Goal: Task Accomplishment & Management: Manage account settings

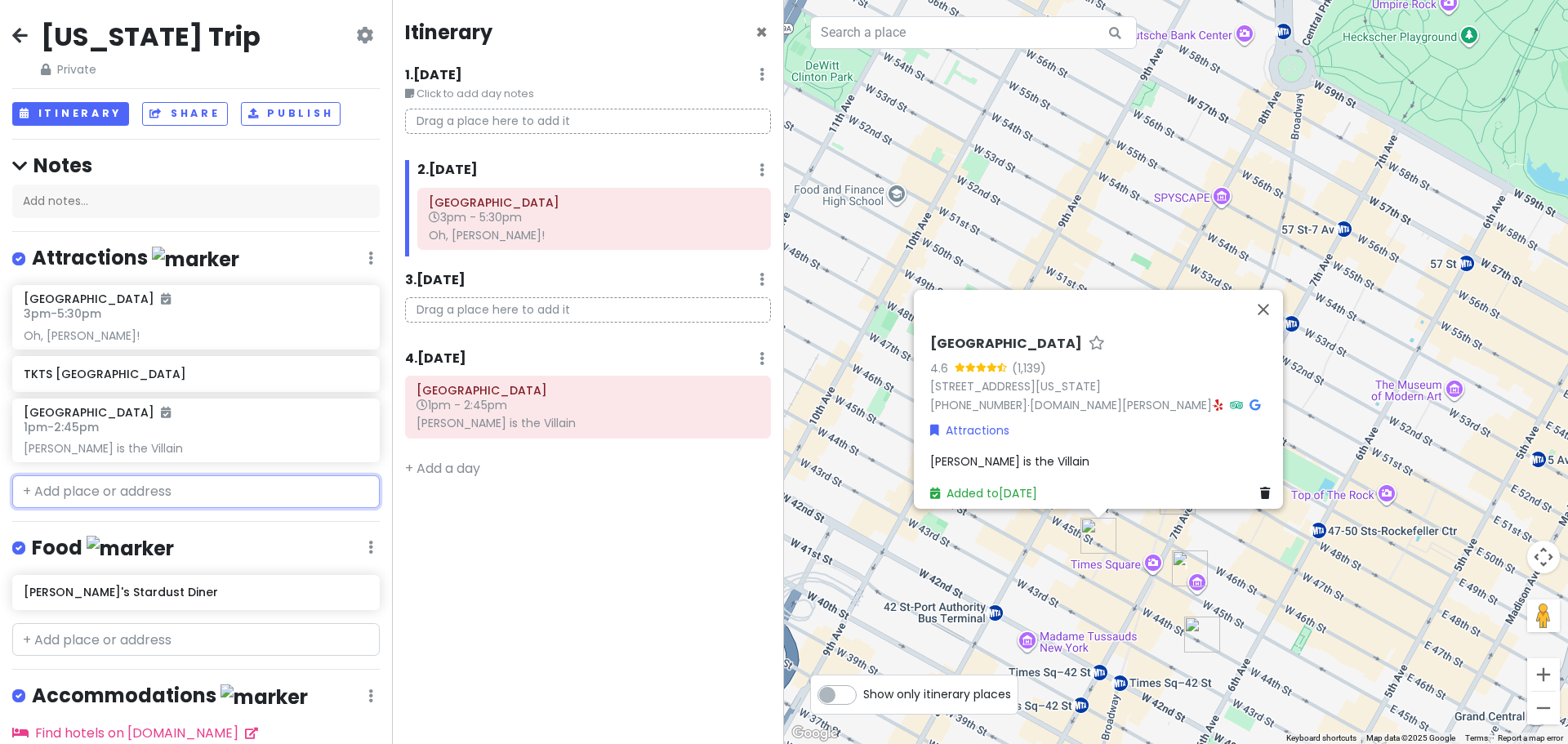
click at [104, 487] on input "text" at bounding box center [195, 491] width 367 height 32
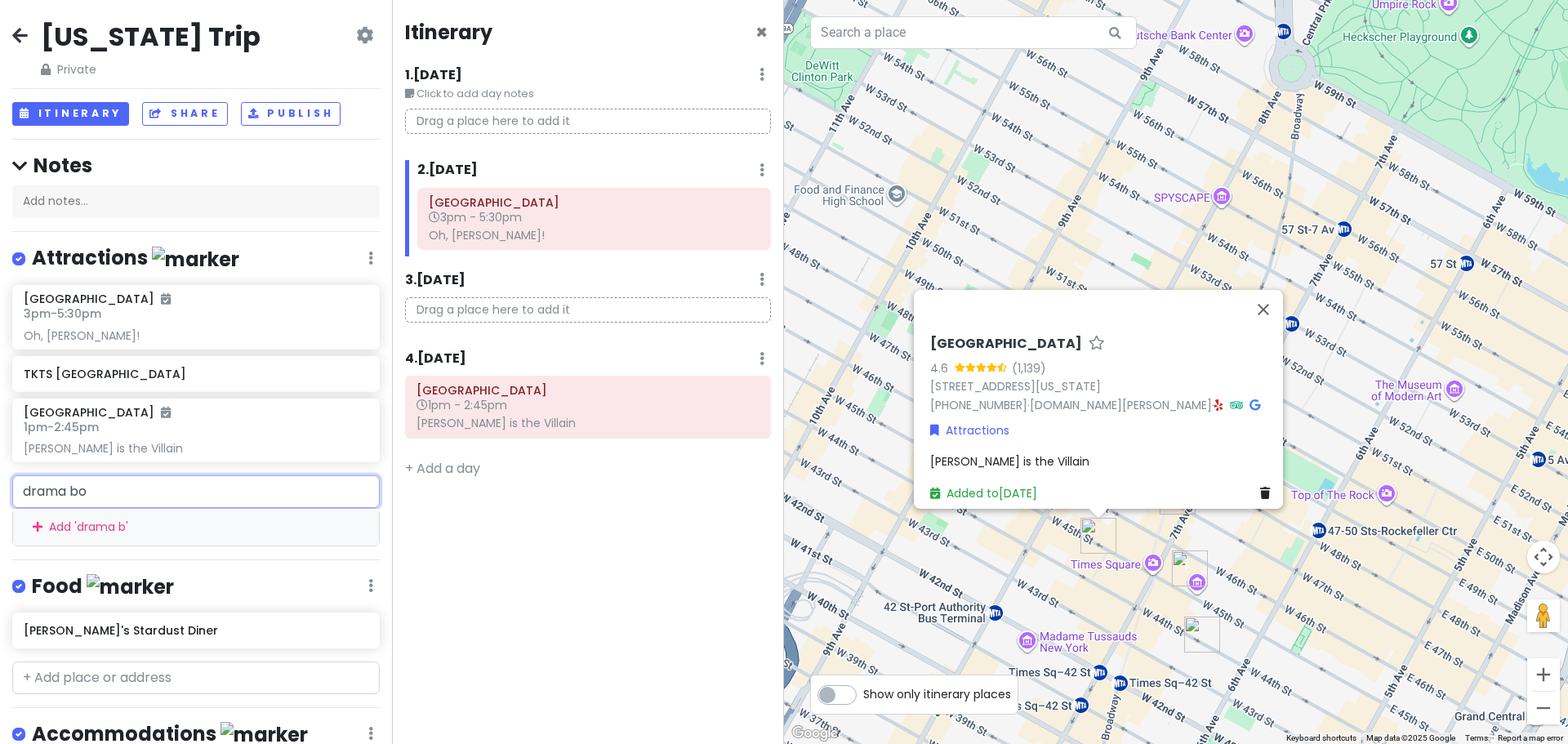
type input "drama boo"
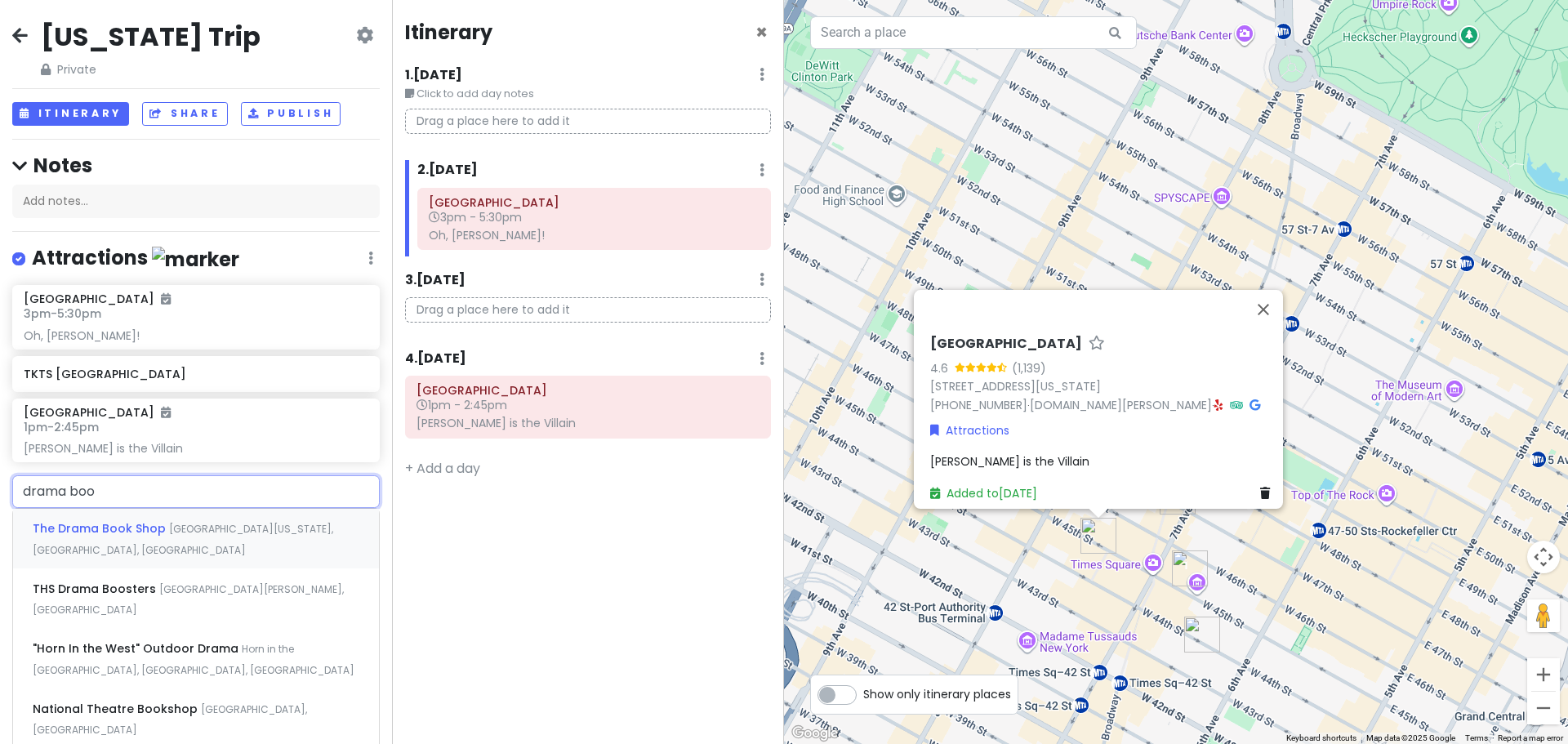
click at [100, 522] on span "The Drama Book Shop" at bounding box center [100, 528] width 136 height 17
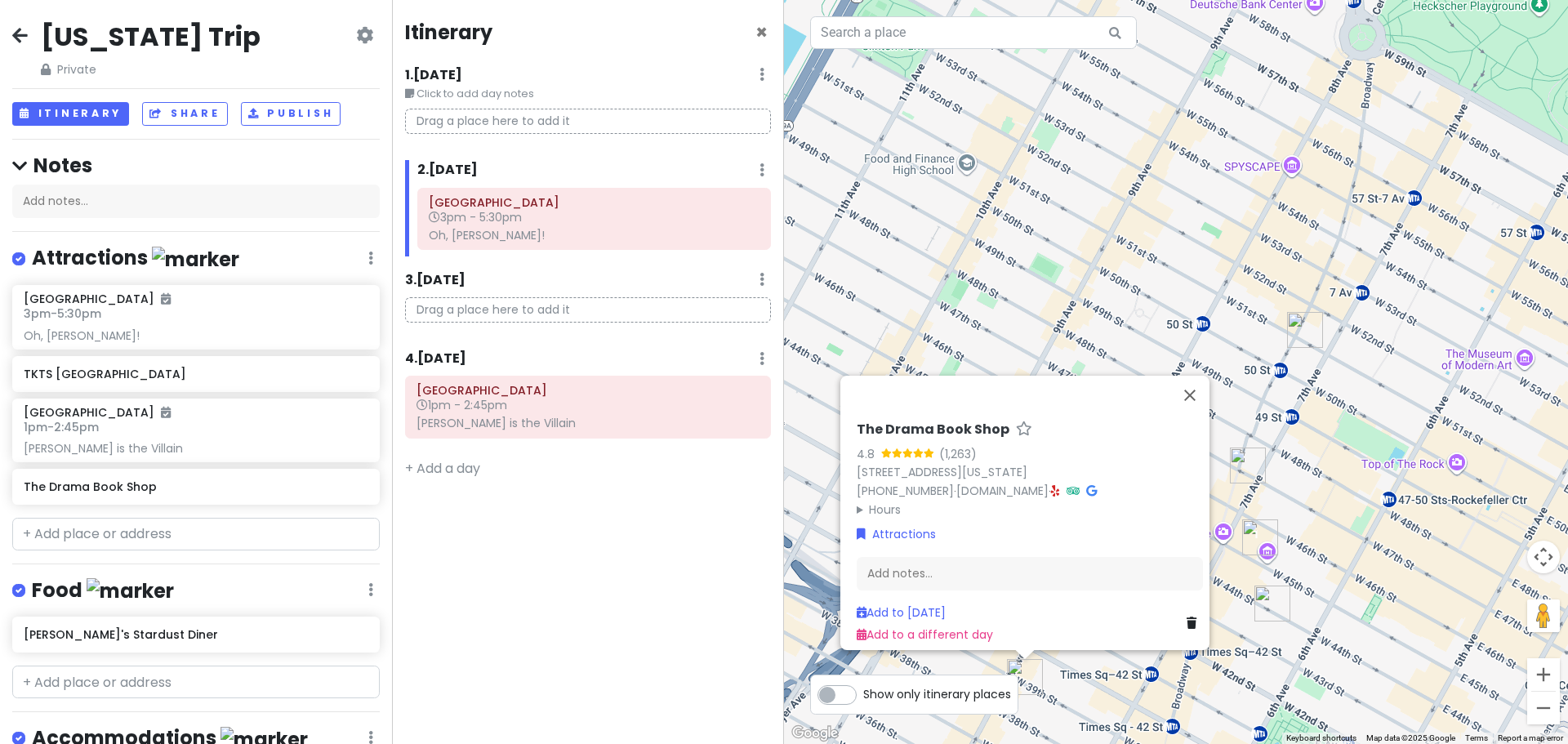
click at [1315, 509] on div "The Drama Book Shop 4.8 (1,263) [STREET_ADDRESS][US_STATE] [PHONE_NUMBER] · [DO…" at bounding box center [1176, 372] width 784 height 744
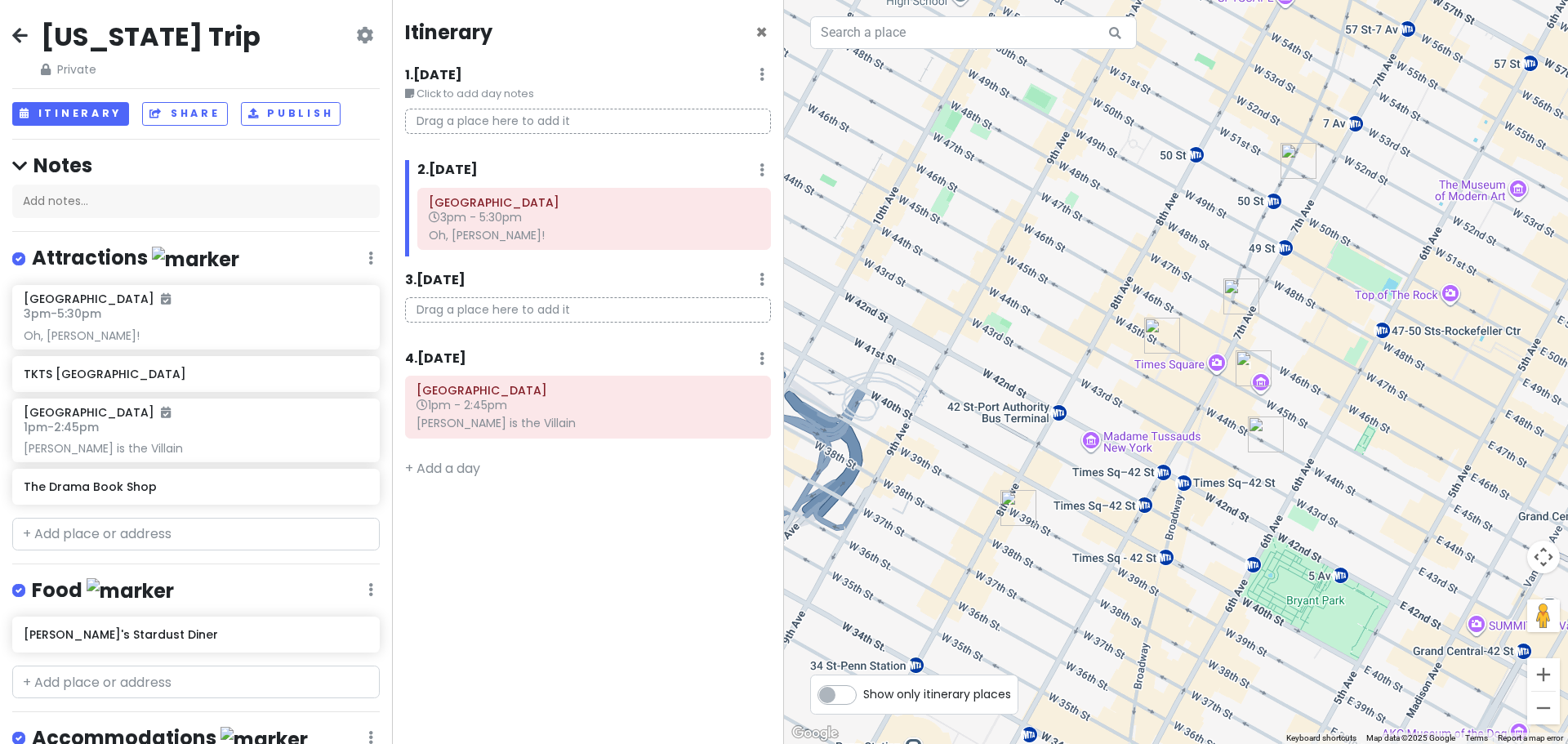
drag, startPoint x: 1177, startPoint y: 537, endPoint x: 1169, endPoint y: 411, distance: 126.3
click at [1169, 411] on div at bounding box center [1176, 372] width 784 height 744
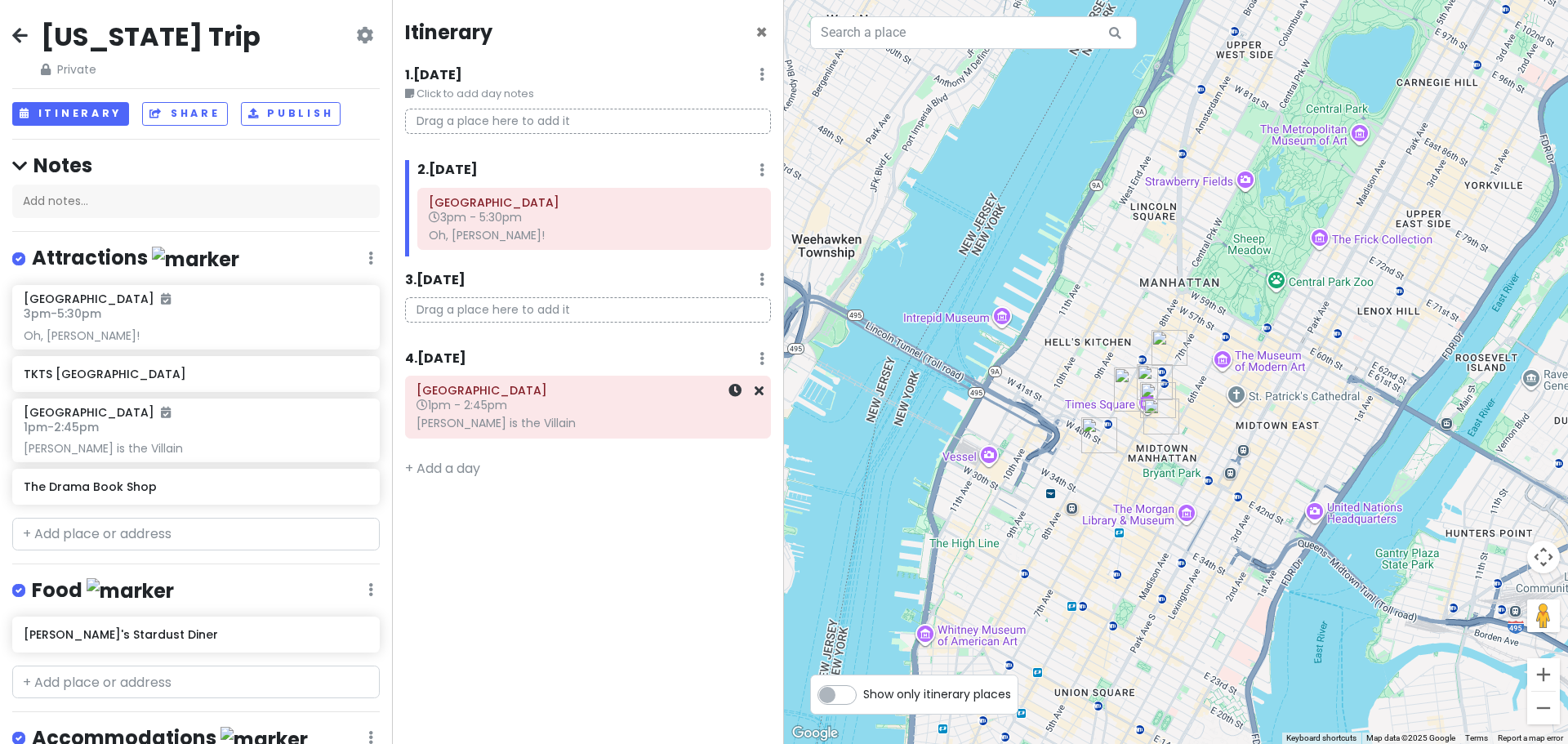
click at [571, 406] on h6 "1pm - 2:45pm" at bounding box center [587, 404] width 343 height 15
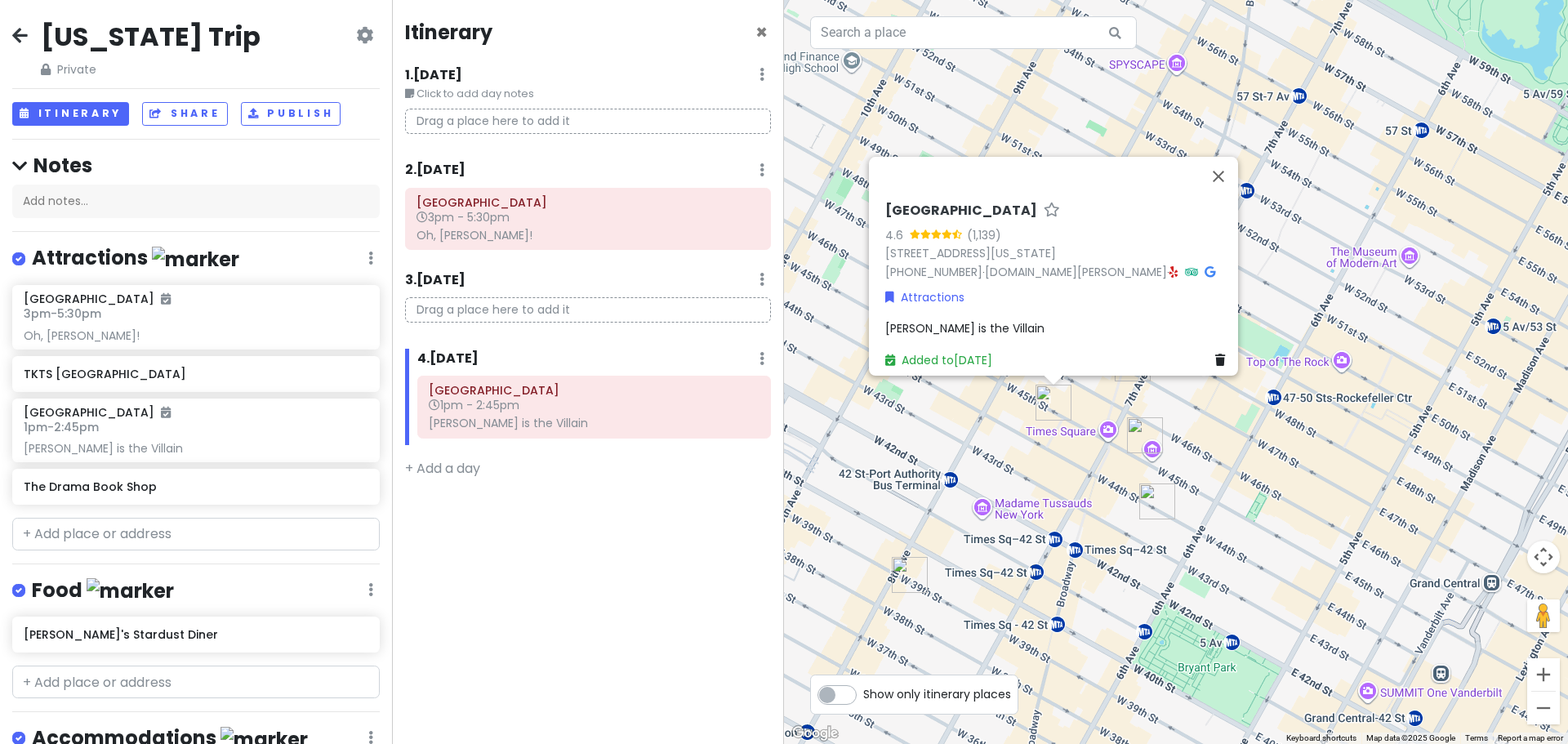
click at [1200, 397] on div "Booth Theatre 4.6 (1,139) [STREET_ADDRESS][US_STATE] [PHONE_NUMBER] · [DOMAIN_N…" at bounding box center [1176, 372] width 784 height 744
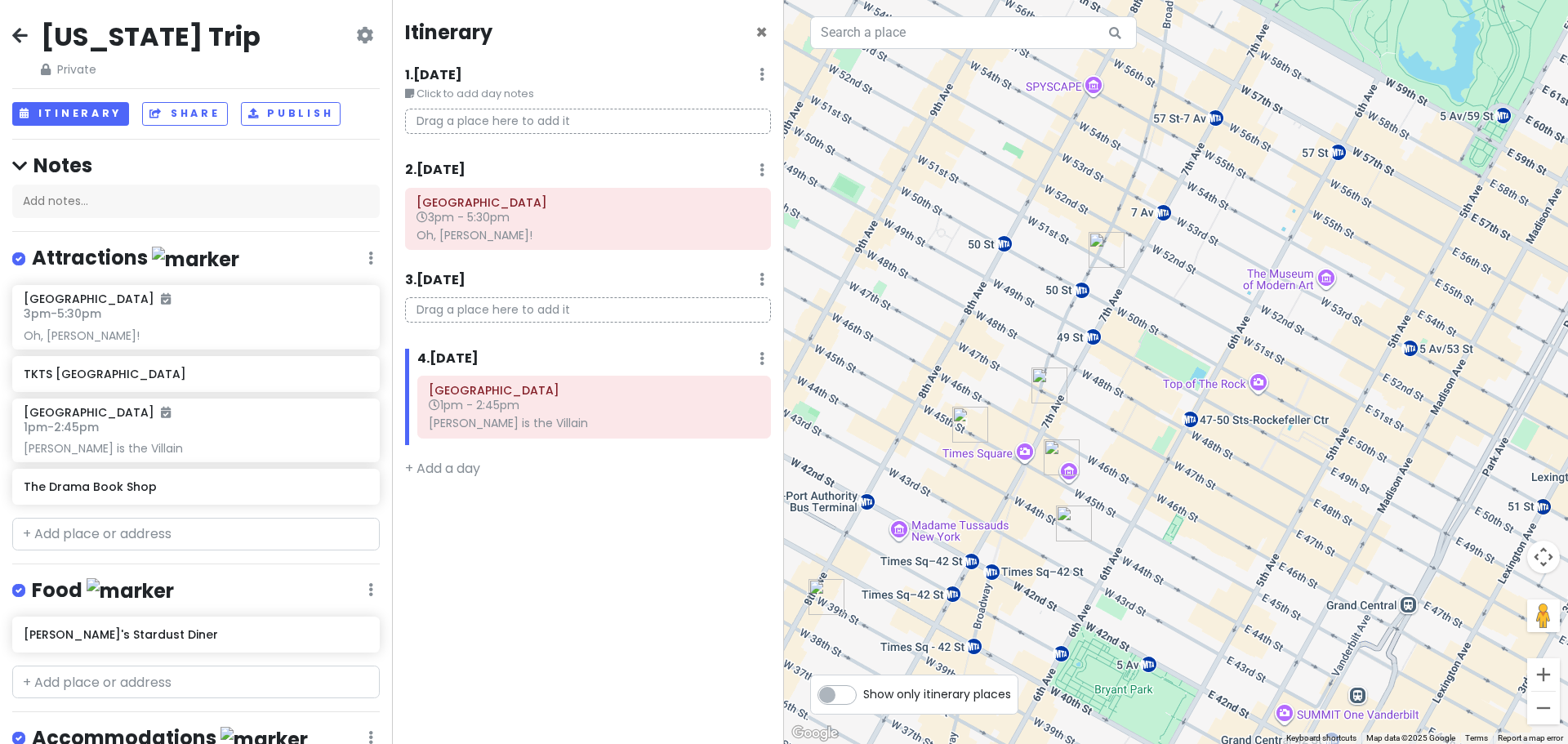
drag, startPoint x: 1182, startPoint y: 250, endPoint x: 986, endPoint y: 347, distance: 218.7
click at [986, 347] on div at bounding box center [1176, 372] width 784 height 744
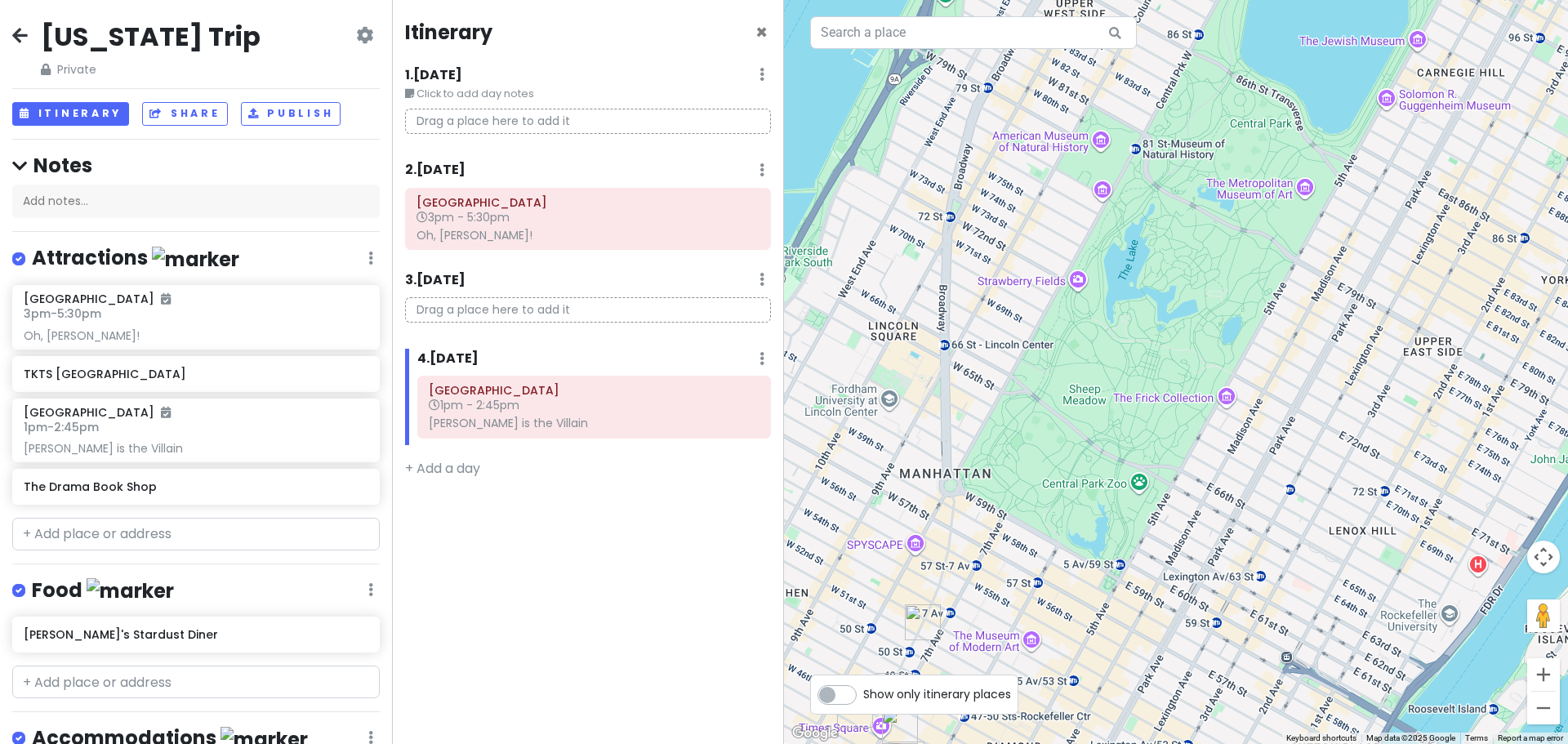
drag, startPoint x: 1285, startPoint y: 136, endPoint x: 1091, endPoint y: 501, distance: 413.4
click at [1091, 501] on div at bounding box center [1176, 372] width 784 height 744
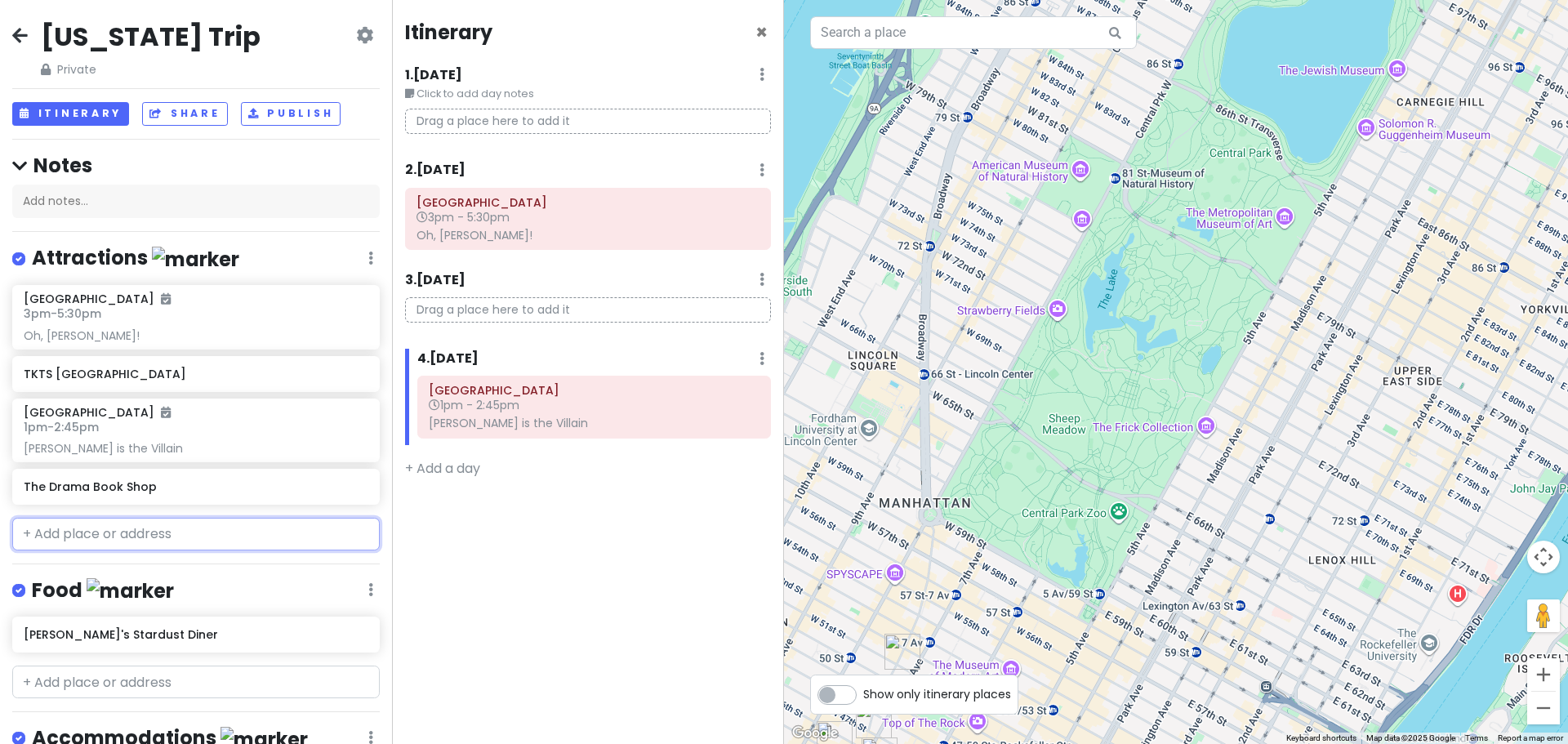
click at [102, 535] on input "text" at bounding box center [195, 533] width 367 height 32
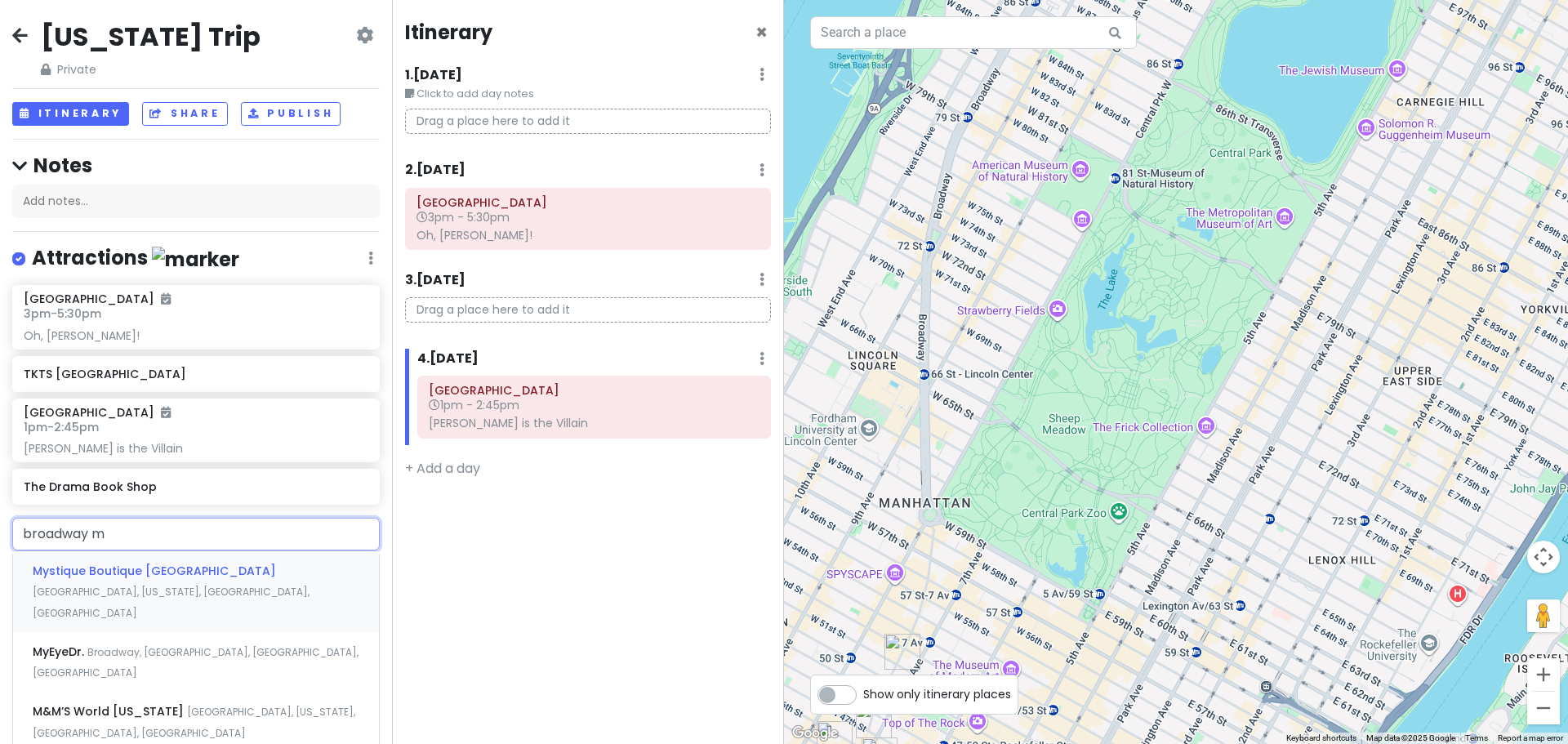
type input "broadway mu"
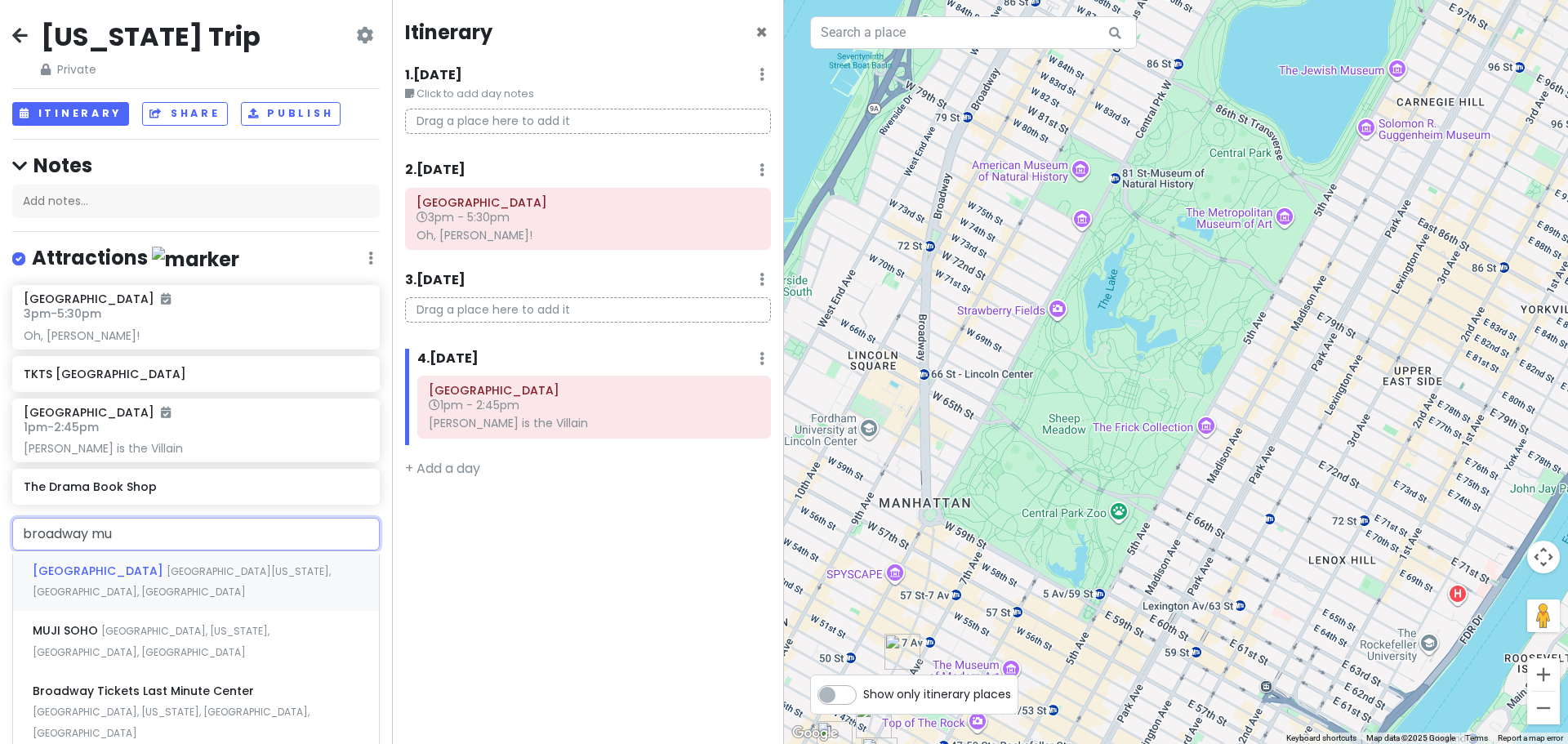
click at [112, 566] on span "[GEOGRAPHIC_DATA]" at bounding box center [99, 570] width 134 height 17
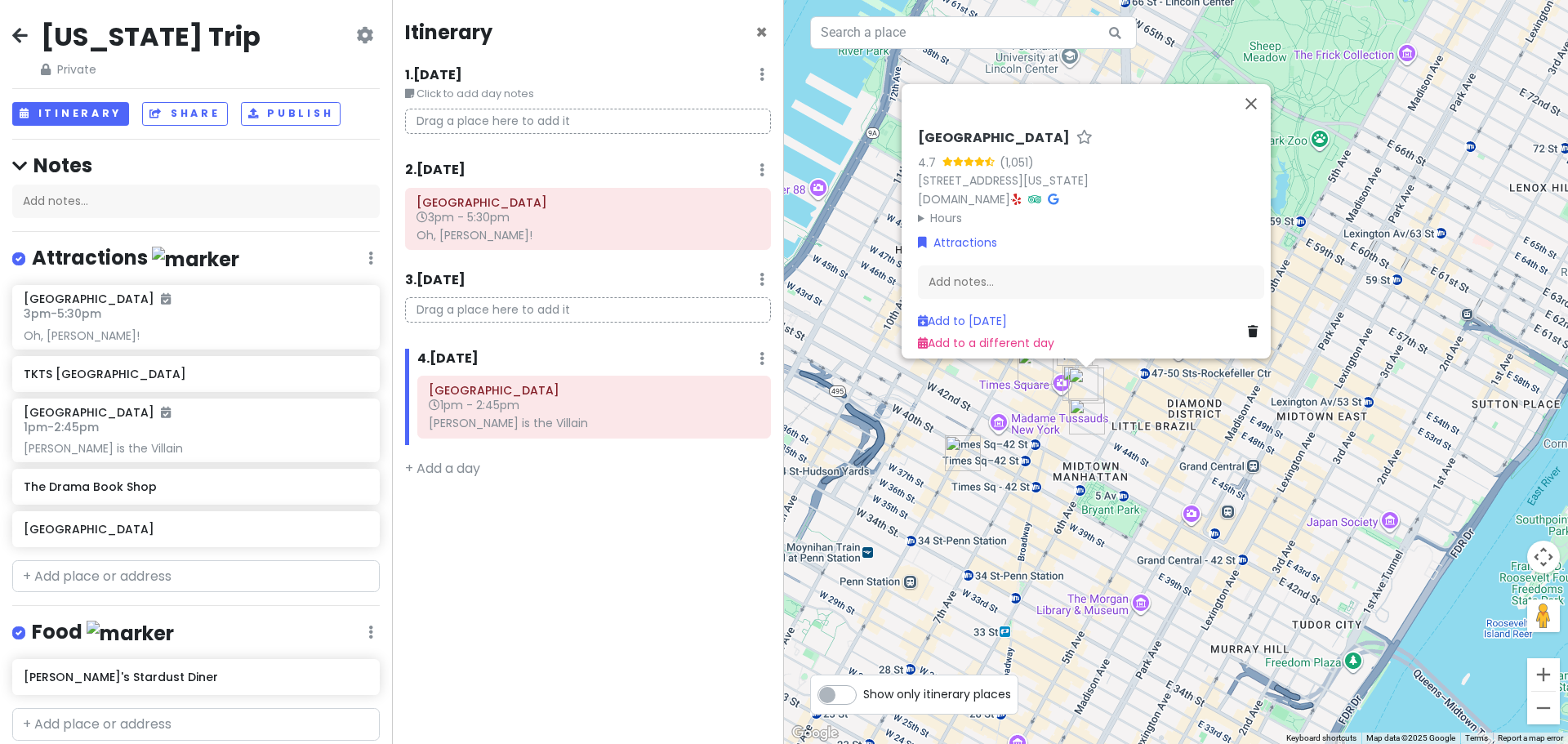
drag, startPoint x: 1257, startPoint y: 630, endPoint x: 1331, endPoint y: 314, distance: 324.5
click at [1331, 314] on div "[GEOGRAPHIC_DATA] 4.7 (1,051) [STREET_ADDRESS][US_STATE] [DOMAIN_NAME] · Hours …" at bounding box center [1176, 372] width 784 height 744
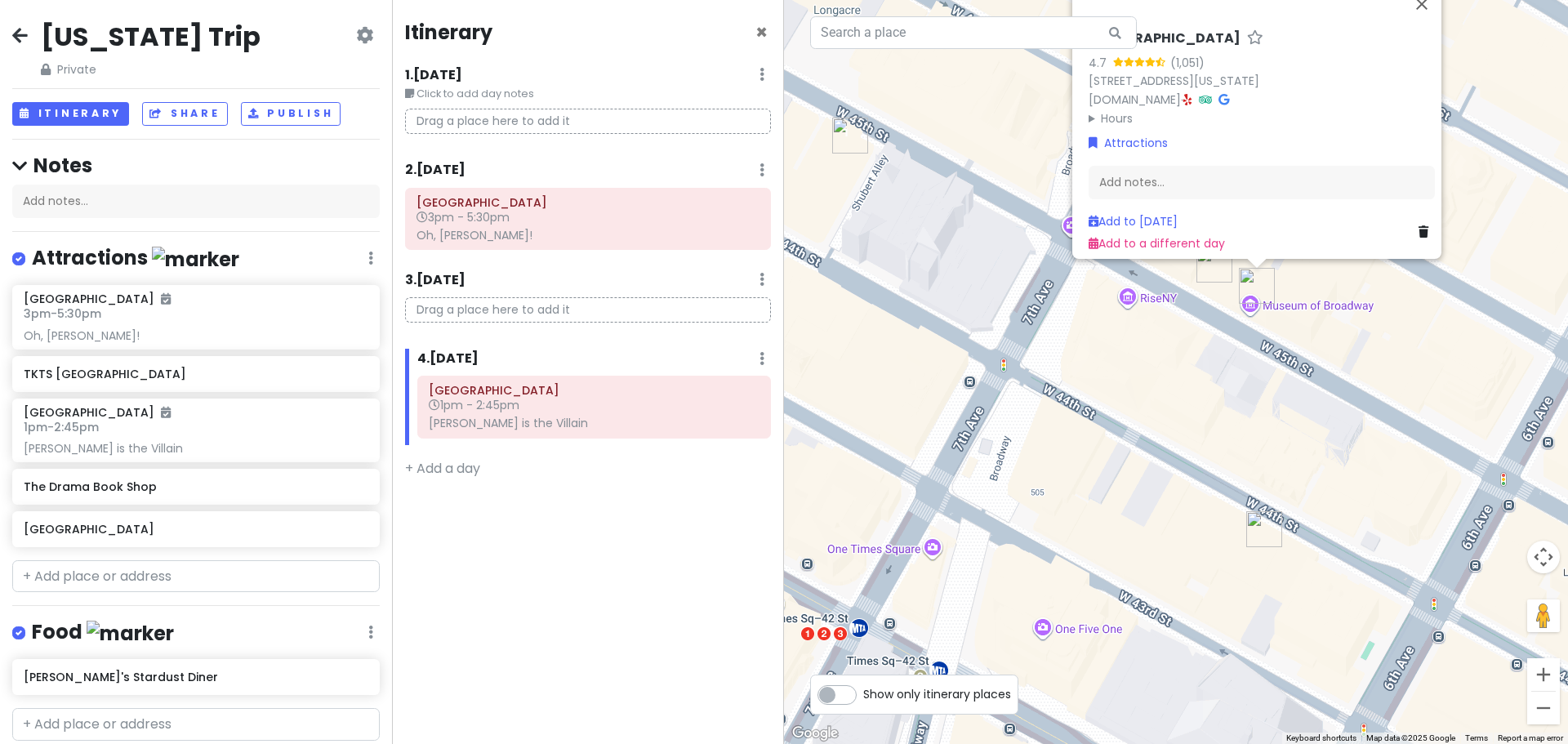
click at [1214, 273] on img "Lyceum Theatre" at bounding box center [1215, 264] width 36 height 36
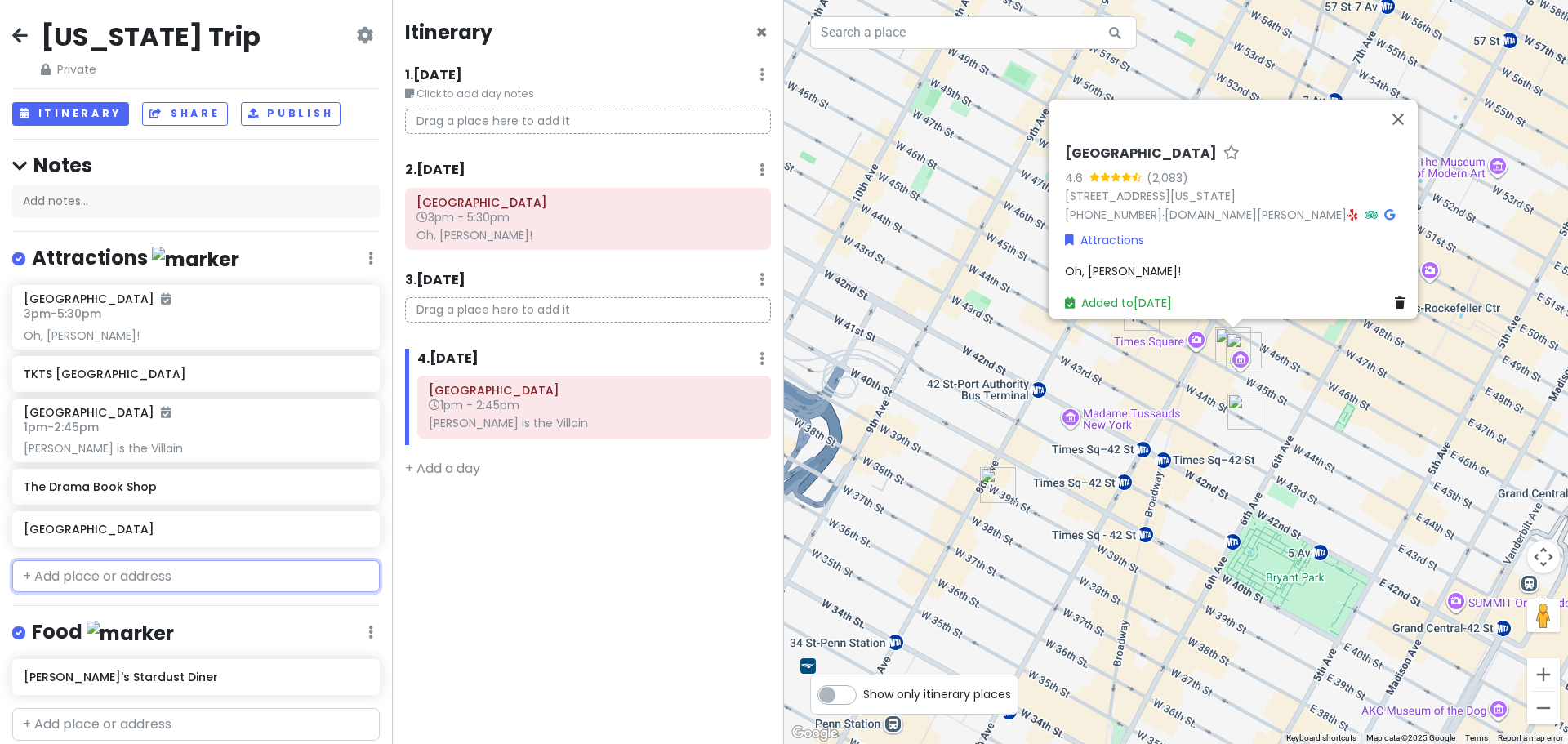
click at [197, 585] on input "text" at bounding box center [195, 576] width 367 height 32
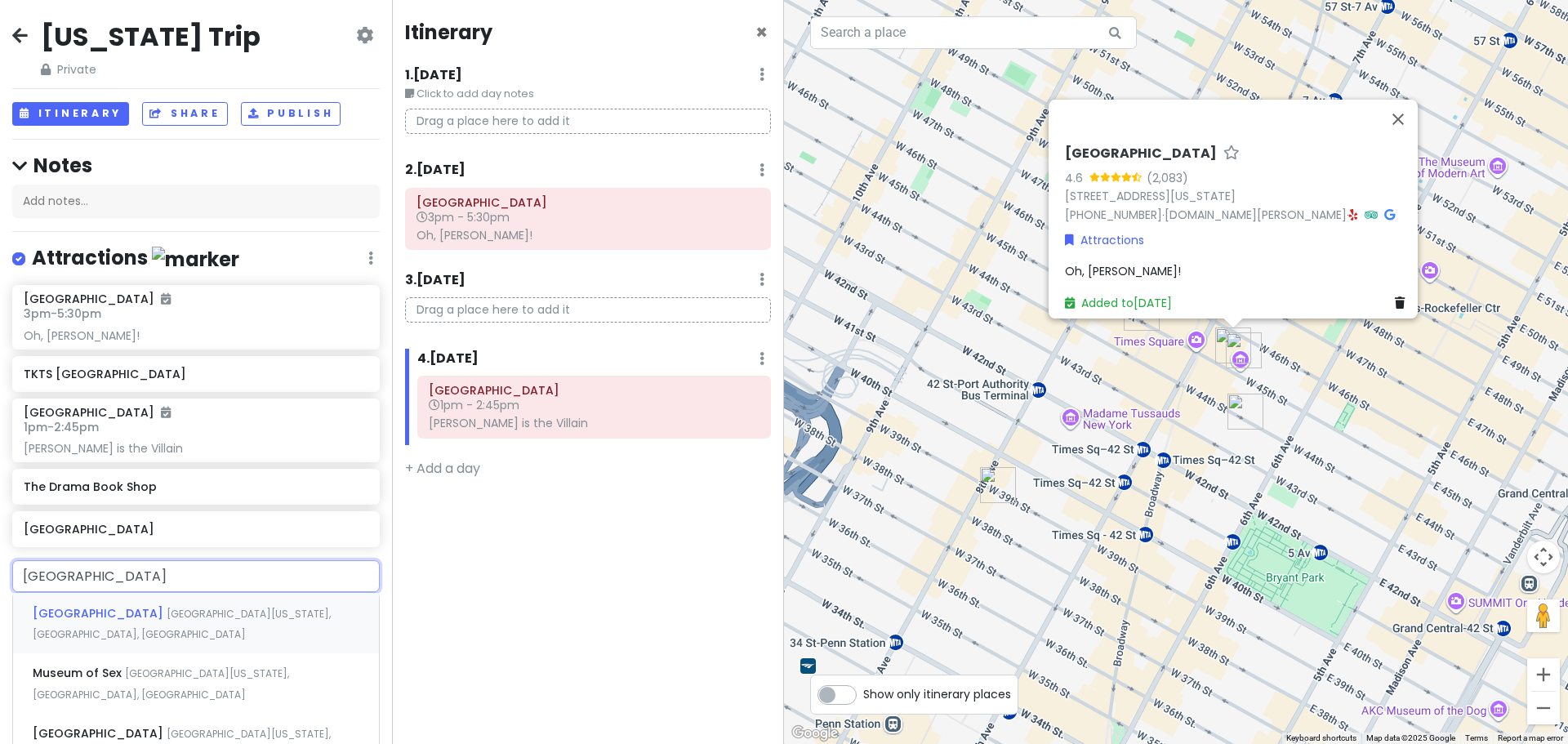
type input "museum of moving"
click at [174, 602] on div "Museum of the Moving Image [GEOGRAPHIC_DATA], [GEOGRAPHIC_DATA], [GEOGRAPHIC_DA…" at bounding box center [195, 623] width 366 height 61
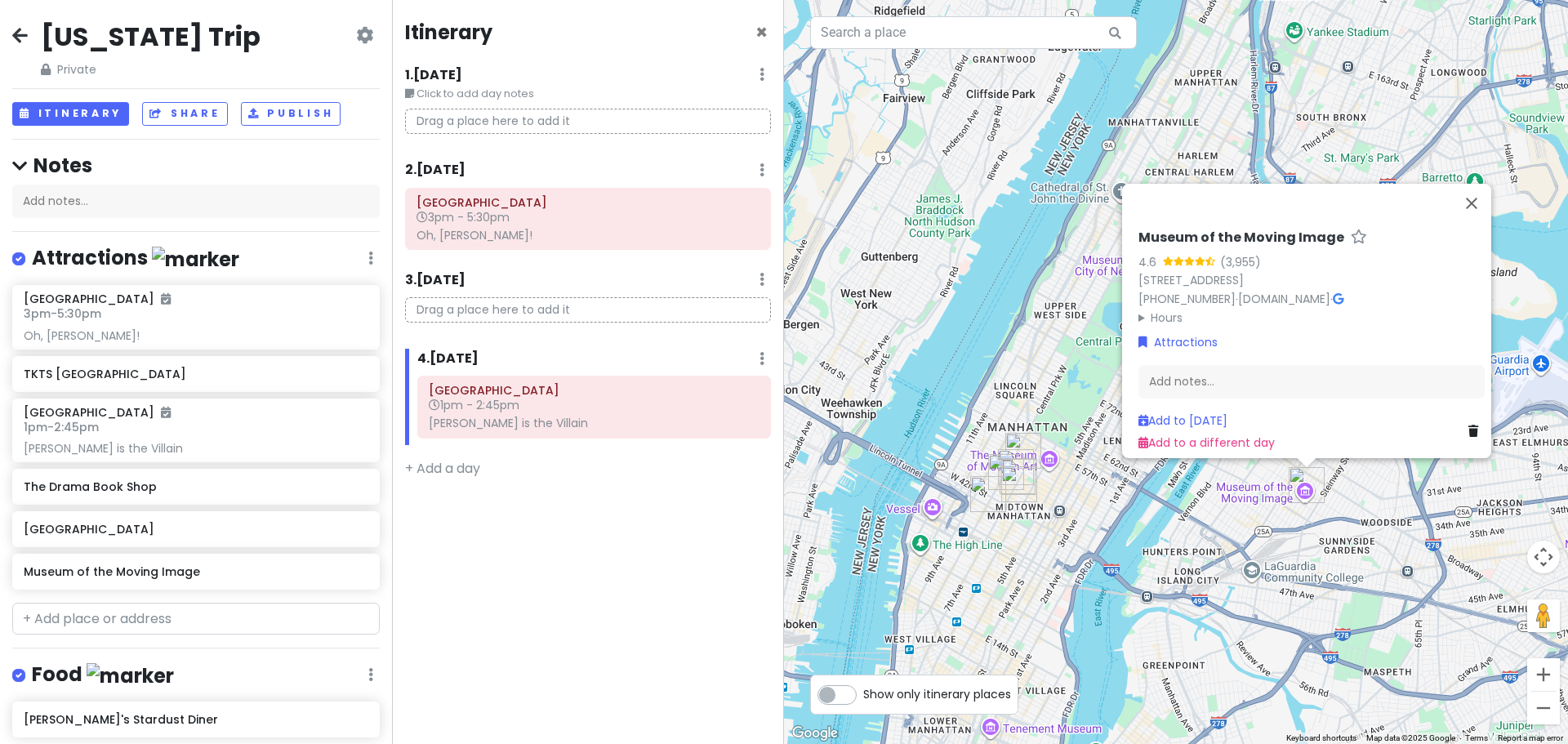
drag, startPoint x: 1026, startPoint y: 555, endPoint x: 1128, endPoint y: 514, distance: 109.9
click at [1128, 514] on div "Museum of the Moving Image 4.6 (3,955) [STREET_ADDRESS] [PHONE_NUMBER] · [DOMAI…" at bounding box center [1176, 372] width 784 height 744
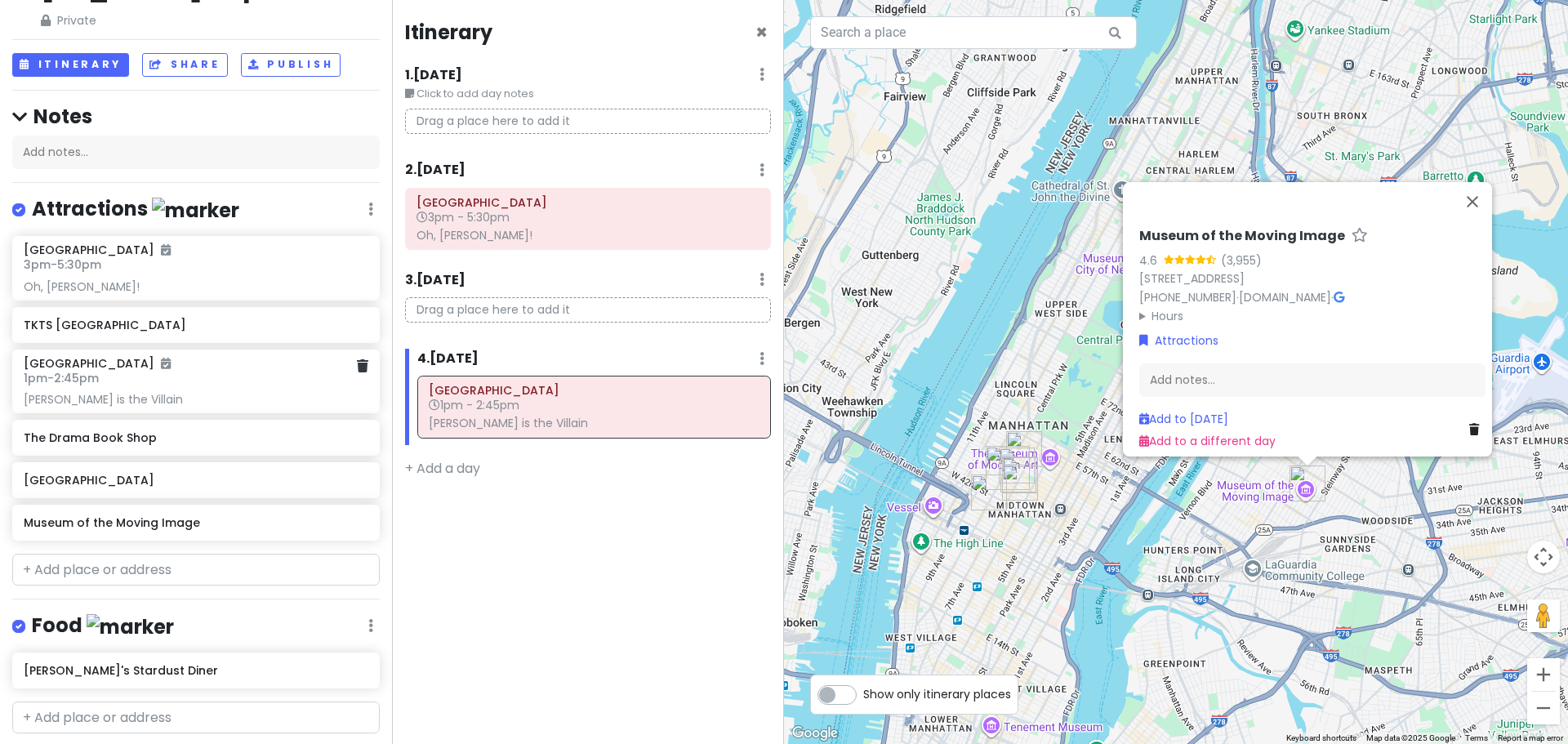
scroll to position [81, 0]
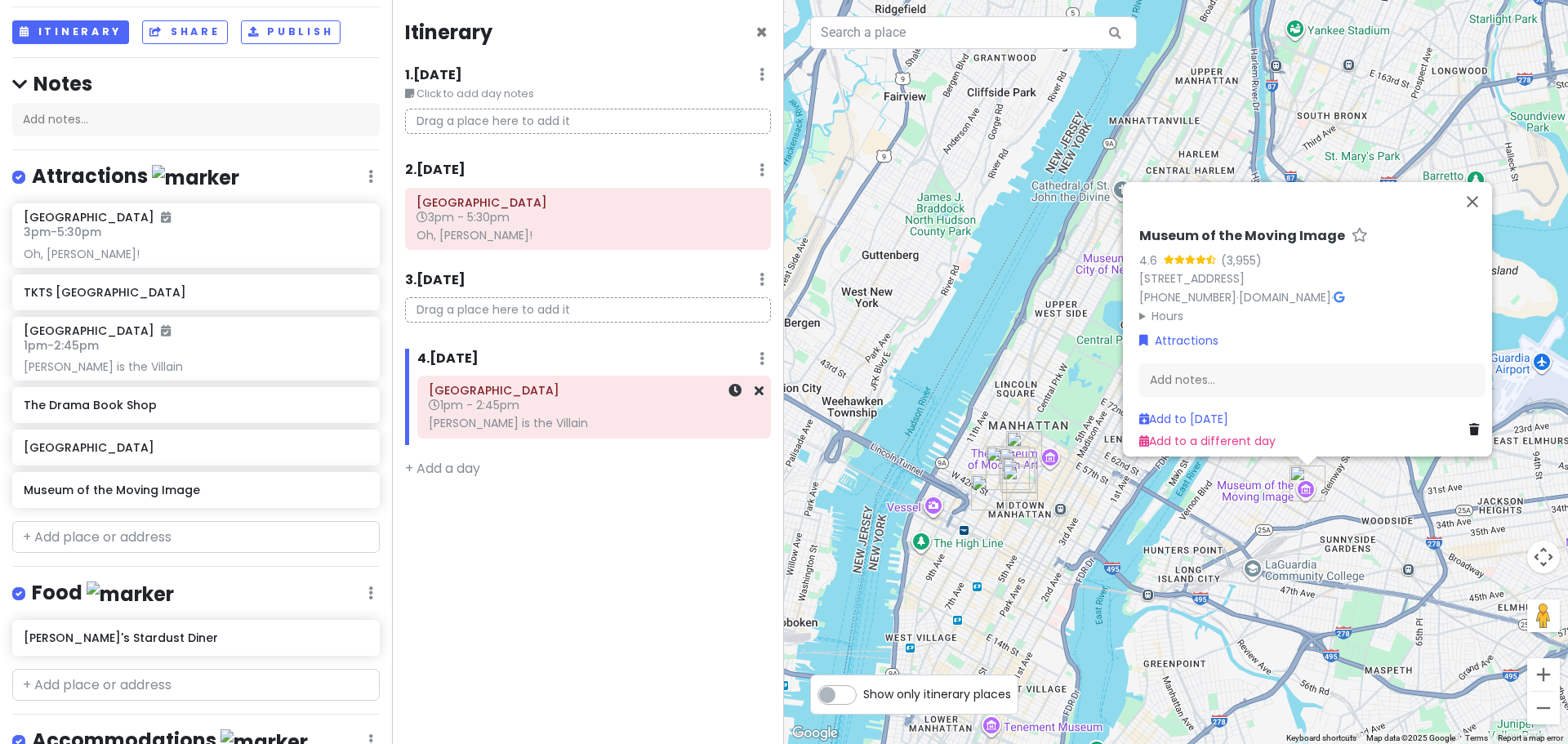
click at [565, 242] on div "[PERSON_NAME] is the Villain" at bounding box center [587, 235] width 343 height 15
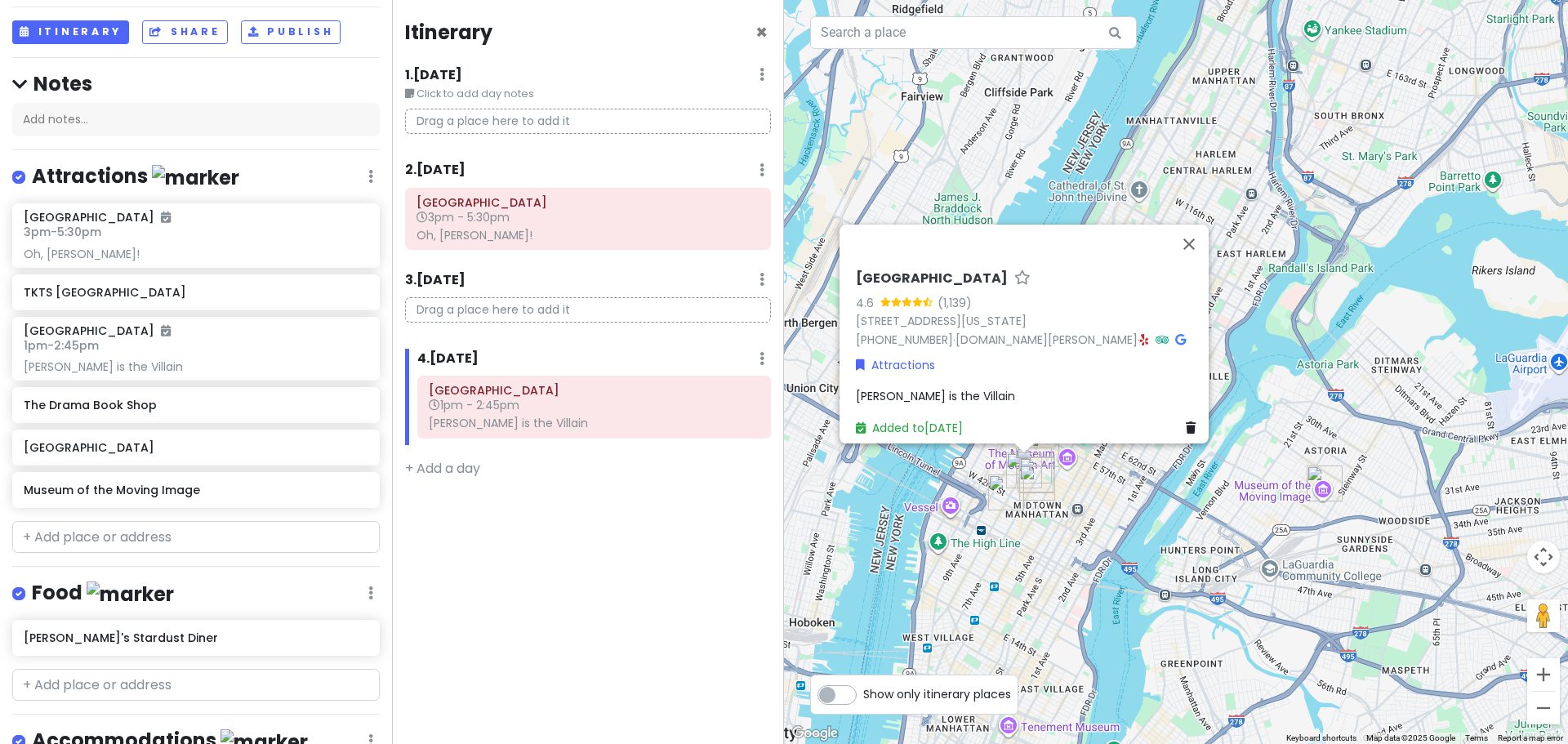
click at [1006, 387] on div "[PERSON_NAME] is the Villain" at bounding box center [1029, 396] width 347 height 18
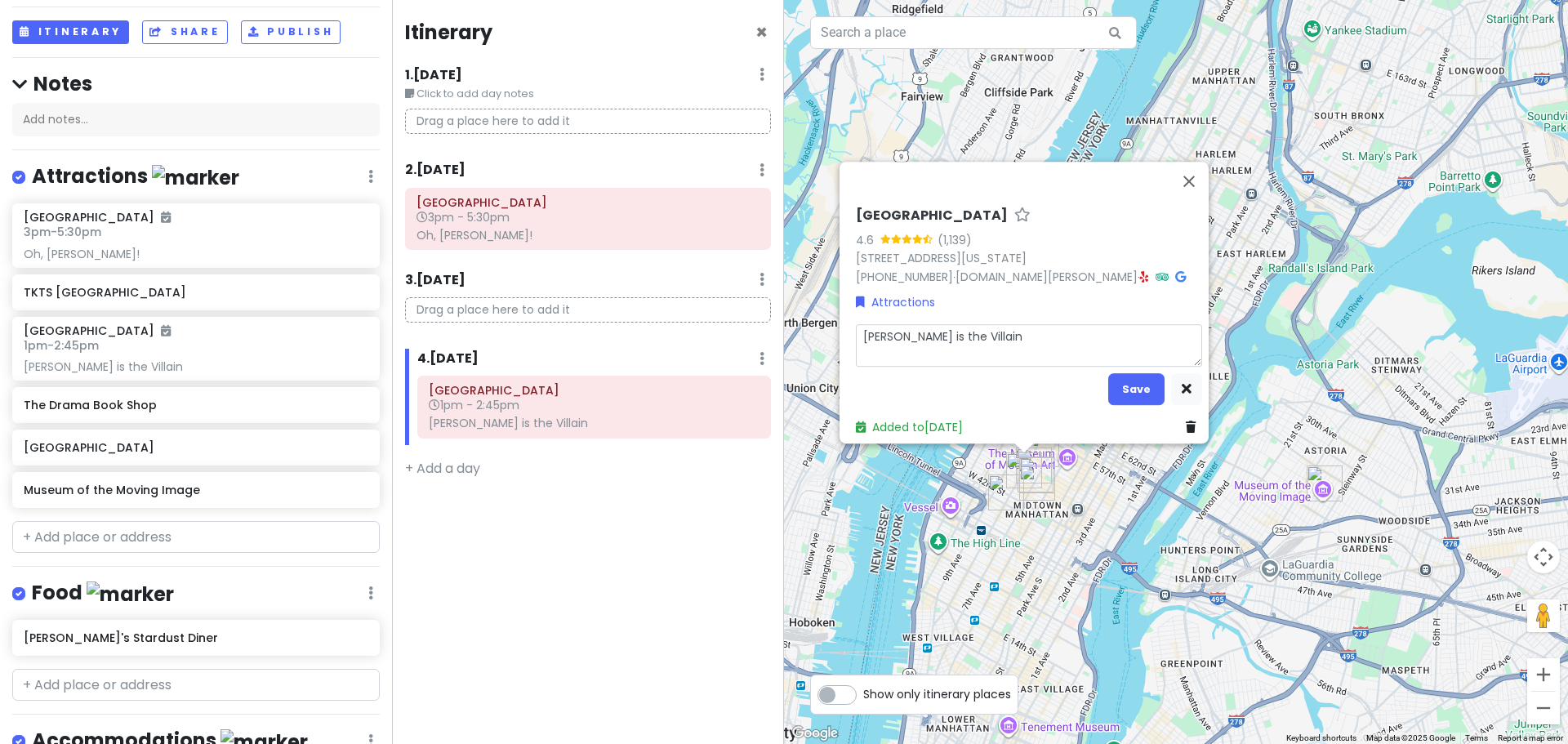
click at [1048, 331] on textarea "[PERSON_NAME] is the Villain" at bounding box center [1029, 345] width 347 height 42
type textarea "x"
type textarea "[PERSON_NAME] is the Villain,"
type textarea "x"
type textarea "[PERSON_NAME] is the Villain,"
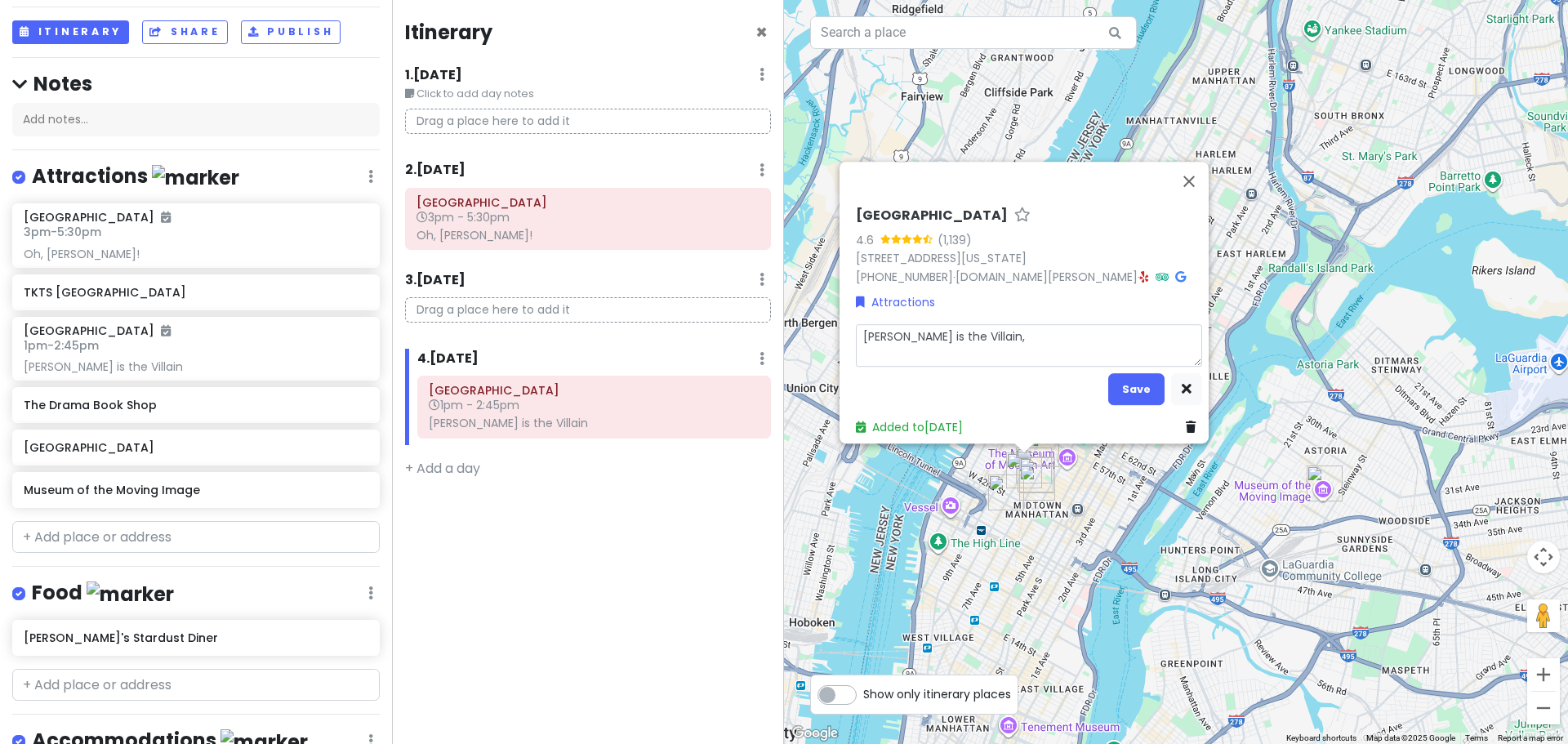
type textarea "x"
type textarea "[PERSON_NAME] is the Villain, t"
type textarea "x"
type textarea "[PERSON_NAME] is the Villain, ti"
type textarea "x"
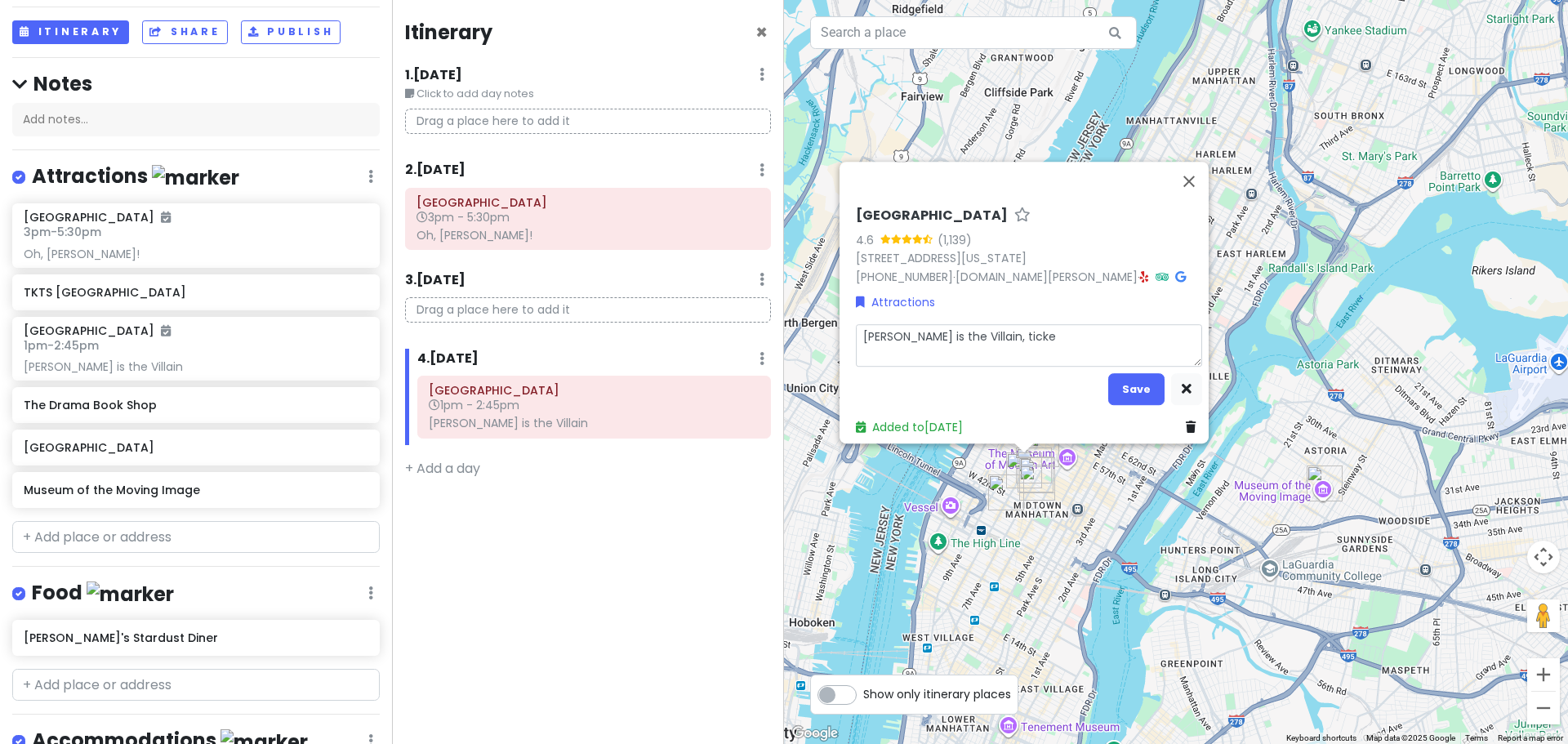
type textarea "[PERSON_NAME] is the Villain, ticket"
type textarea "x"
type textarea "[PERSON_NAME] is the Villain, ticket"
type textarea "x"
type textarea "[PERSON_NAME] is the Villain, ticket i"
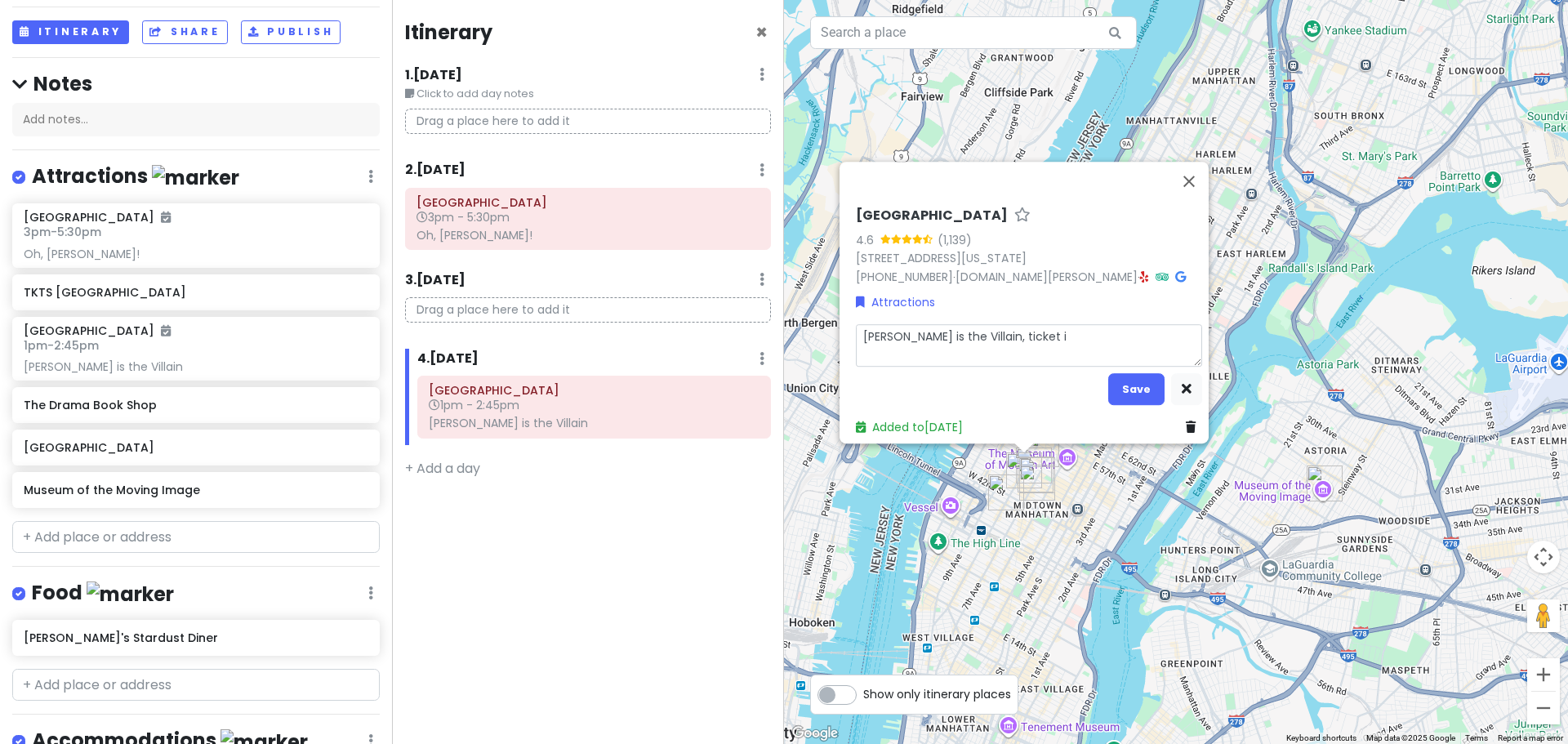
type textarea "x"
type textarea "[PERSON_NAME] is the Villain, ticket in"
type textarea "x"
type textarea "[PERSON_NAME] is the Villain, ticket in"
type textarea "x"
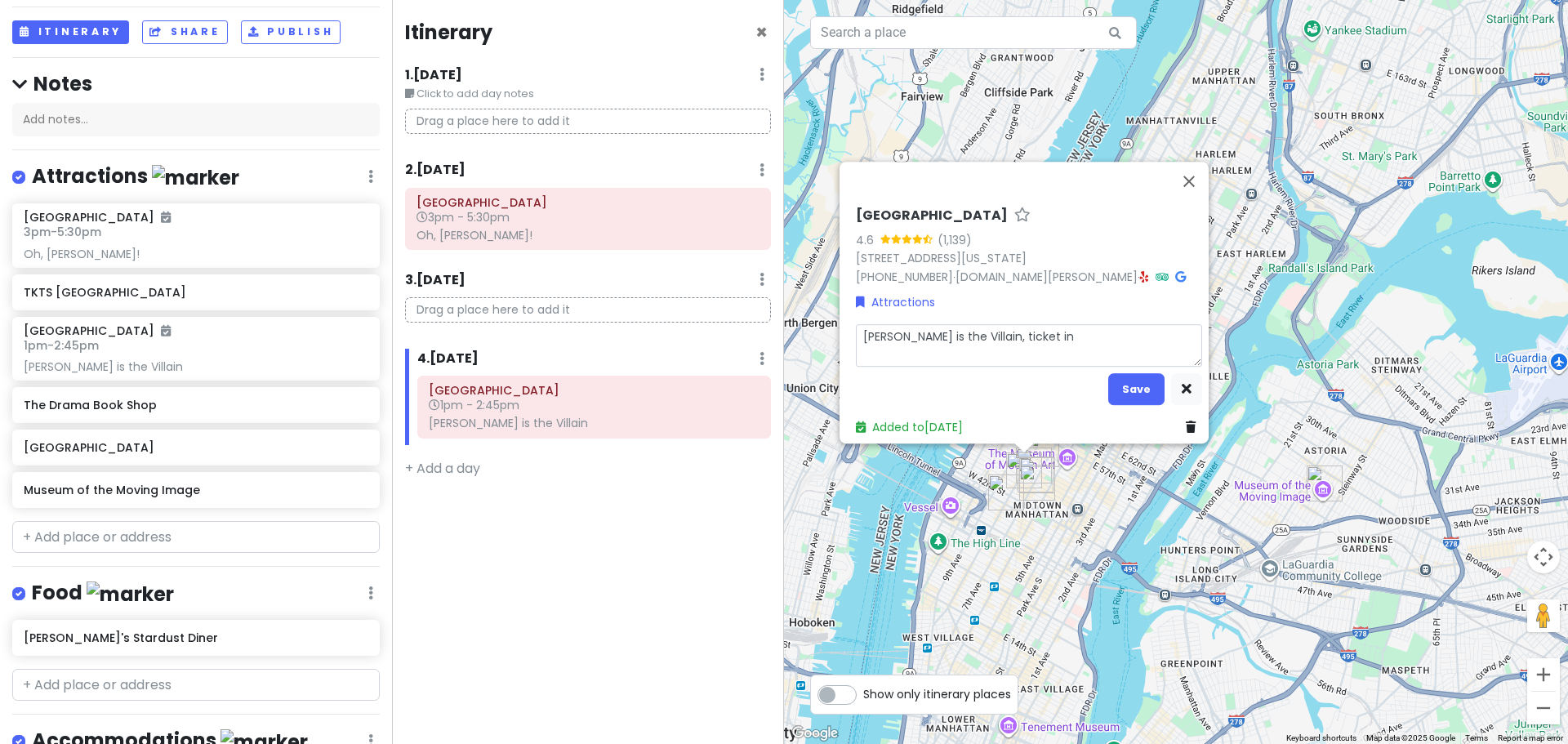
type textarea "[PERSON_NAME] is the Villain, ticket in T"
type textarea "x"
type textarea "[PERSON_NAME] is the Villain, ticket in To"
type textarea "x"
type textarea "[PERSON_NAME] is the Villain, ticket in [GEOGRAPHIC_DATA]"
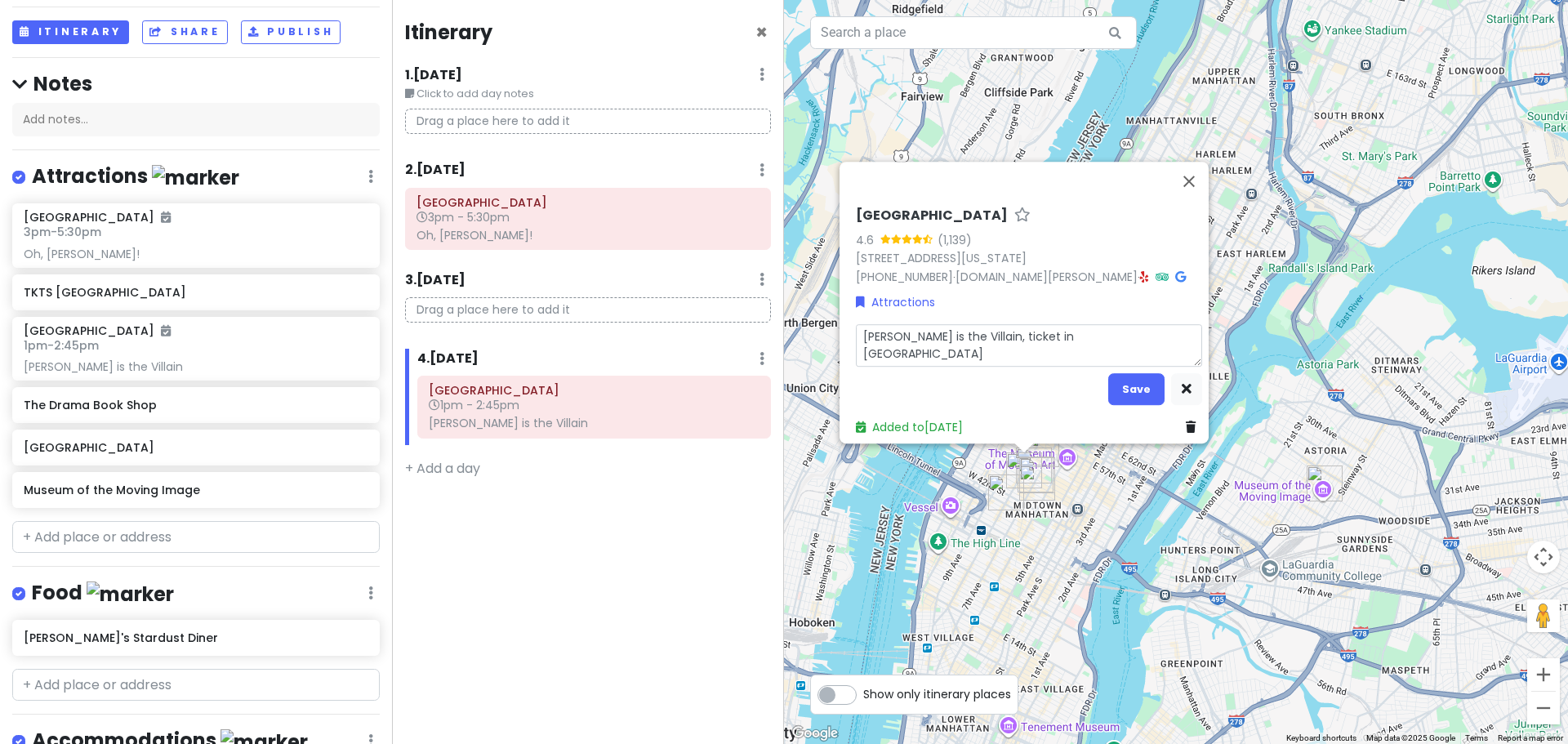
type textarea "x"
type textarea "[PERSON_NAME] is the Villain, ticket in [GEOGRAPHIC_DATA]"
type textarea "x"
type textarea "[PERSON_NAME] is the Villain, ticket in [GEOGRAPHIC_DATA]"
type textarea "x"
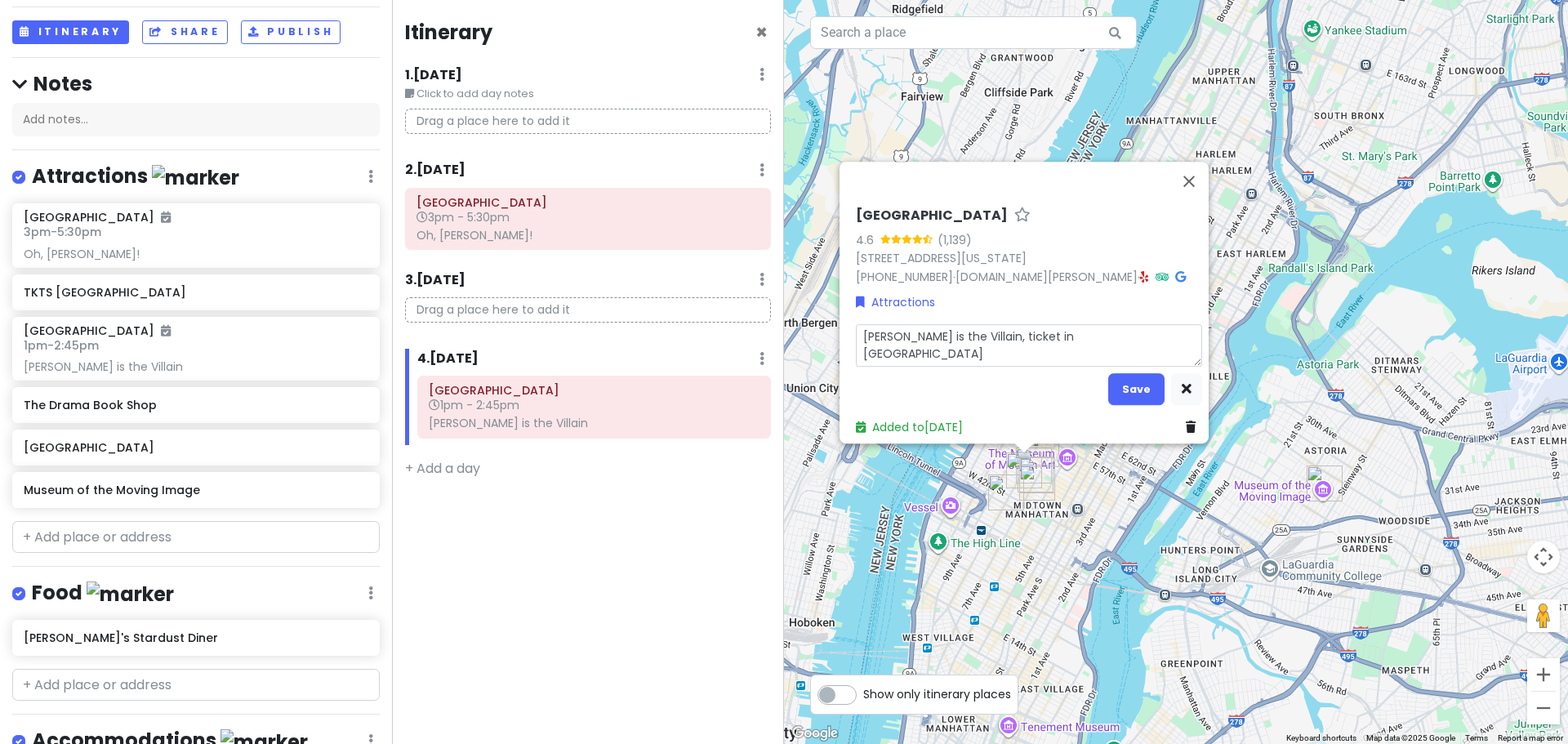
type textarea "[PERSON_NAME] is the Villain, ticket in To"
type textarea "x"
type textarea "[PERSON_NAME] is the Villain, ticket in [GEOGRAPHIC_DATA]"
type textarea "x"
type textarea "[PERSON_NAME] is the Villain, ticket in [GEOGRAPHIC_DATA]"
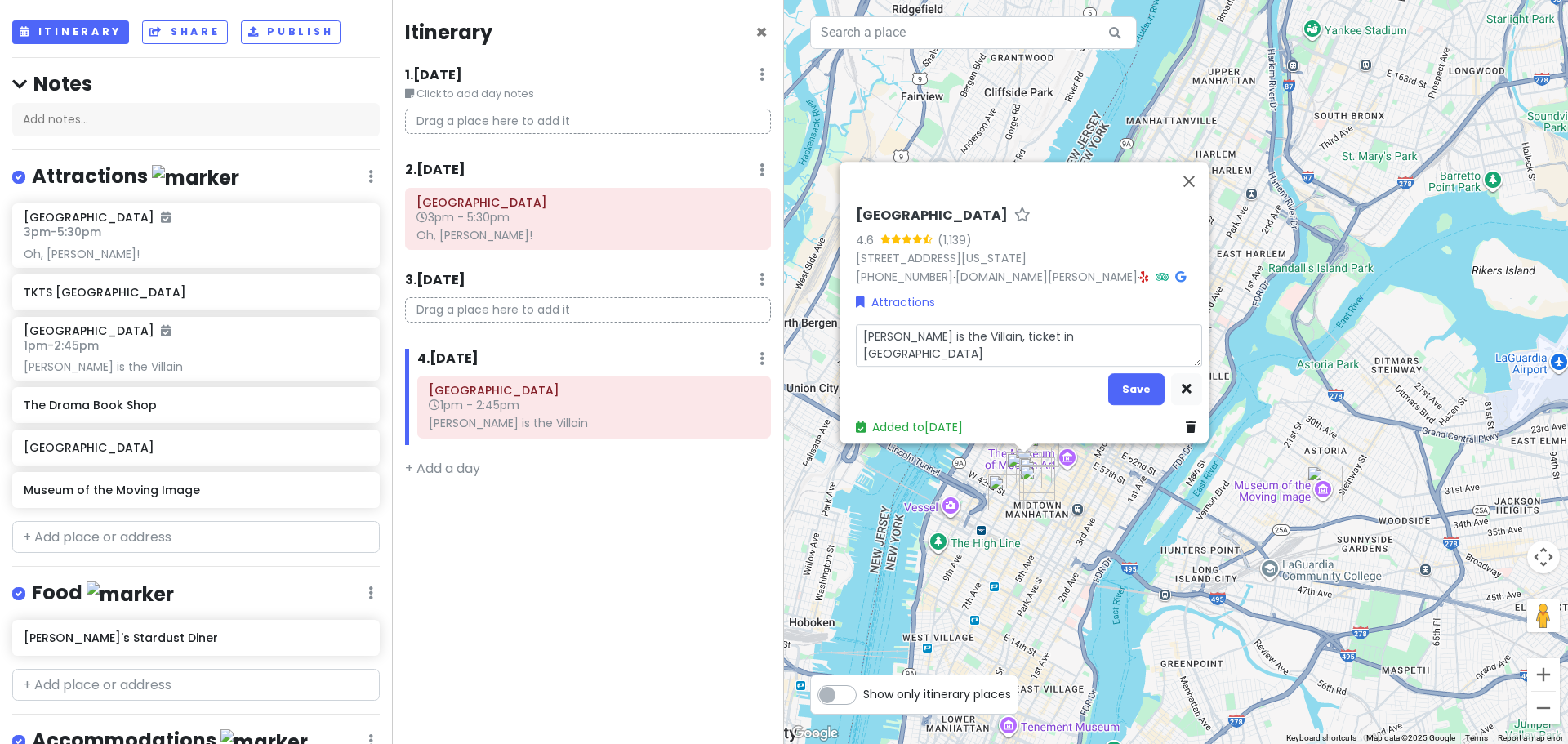
type textarea "x"
type textarea "[PERSON_NAME] is the Villain, ticket in [DATE]"
type textarea "x"
type textarea "[PERSON_NAME] is the Villain, ticket in TodayT"
type textarea "x"
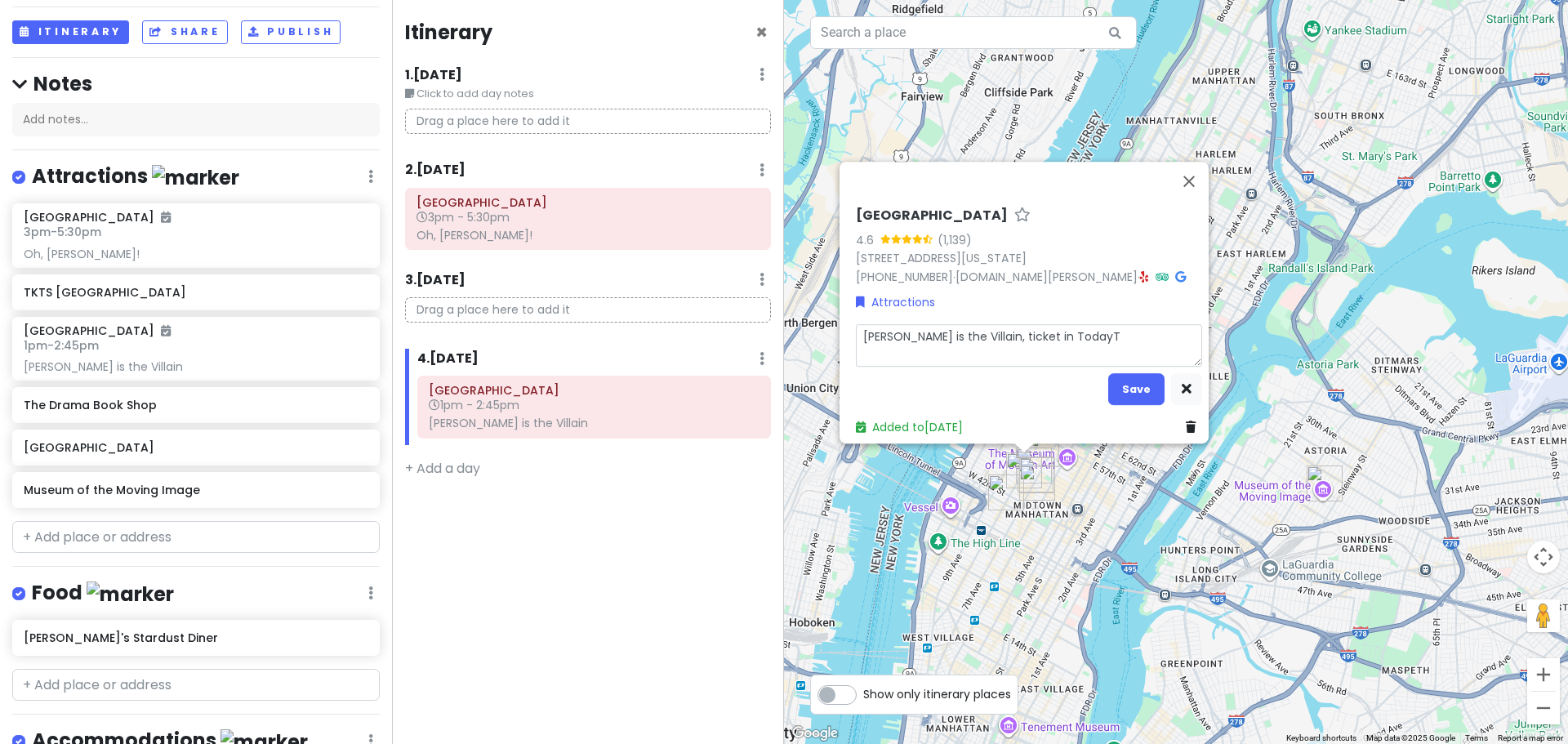
type textarea "[PERSON_NAME] is the Villain, ticket in TodayTi"
type textarea "x"
type textarea "[PERSON_NAME] is the Villain, ticket in TodayTix"
type textarea "x"
type textarea "[PERSON_NAME] is the Villain, ticket in TodayTix"
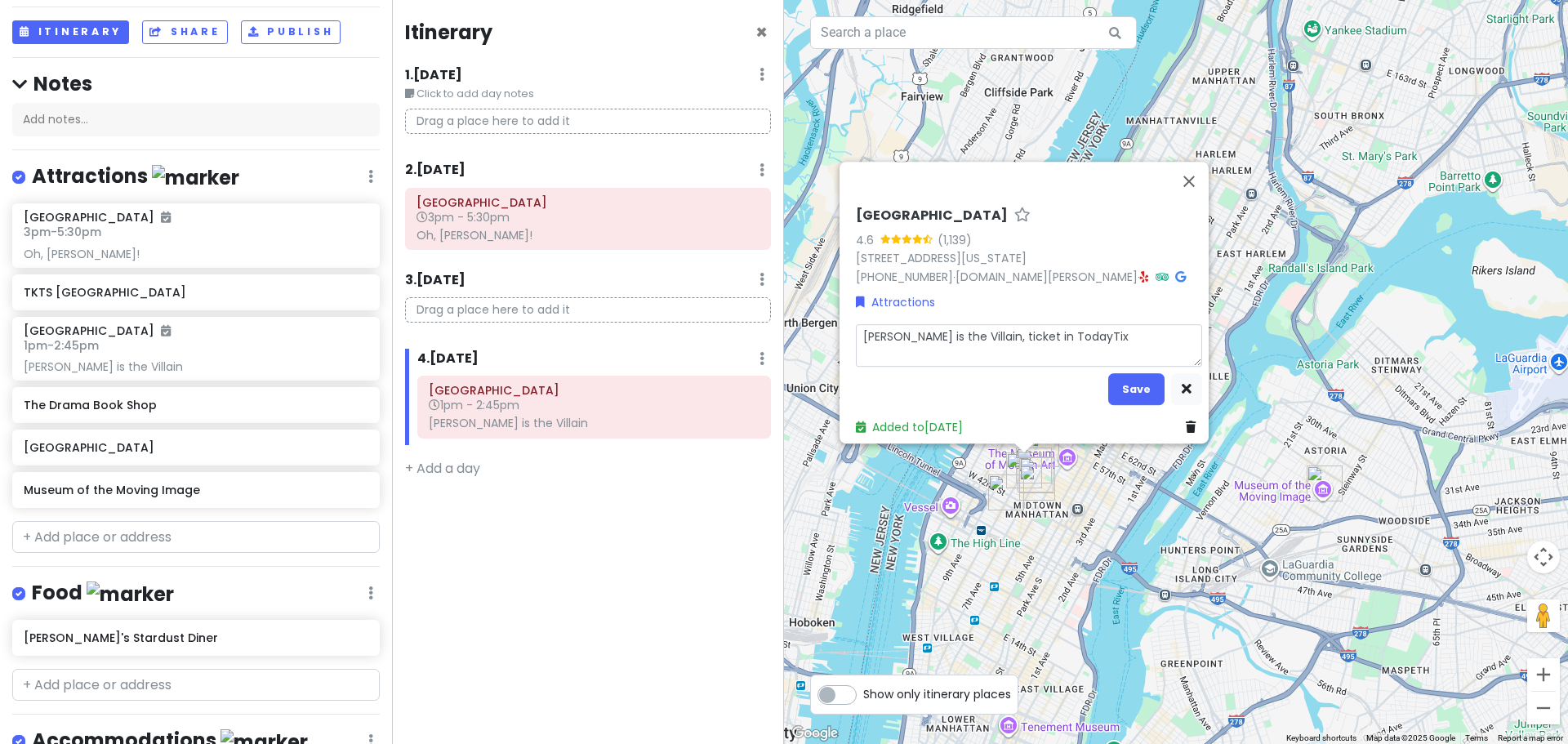
type textarea "x"
type textarea "[PERSON_NAME] is the Villain, ticket in TodayTix a"
type textarea "x"
type textarea "[PERSON_NAME] is the Villain, ticket in TodayTix ap"
type textarea "x"
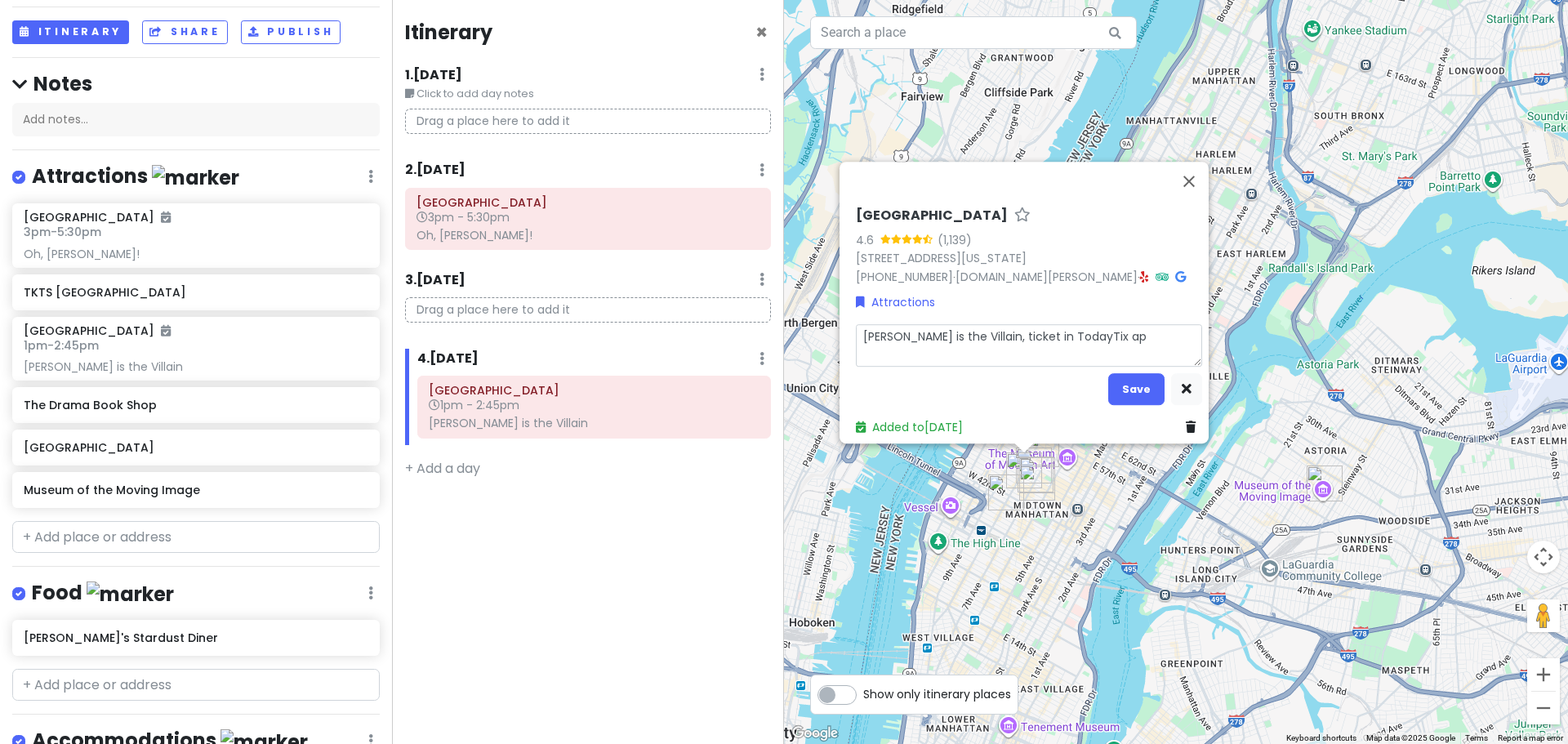
type textarea "[PERSON_NAME] is the Villain, ticket in TodayTix app"
type textarea "x"
type textarea "[PERSON_NAME] is the Villain, ticket in TodayTix app"
type textarea "x"
type textarea "[PERSON_NAME] is the Villain, ticket in TodayTix app"
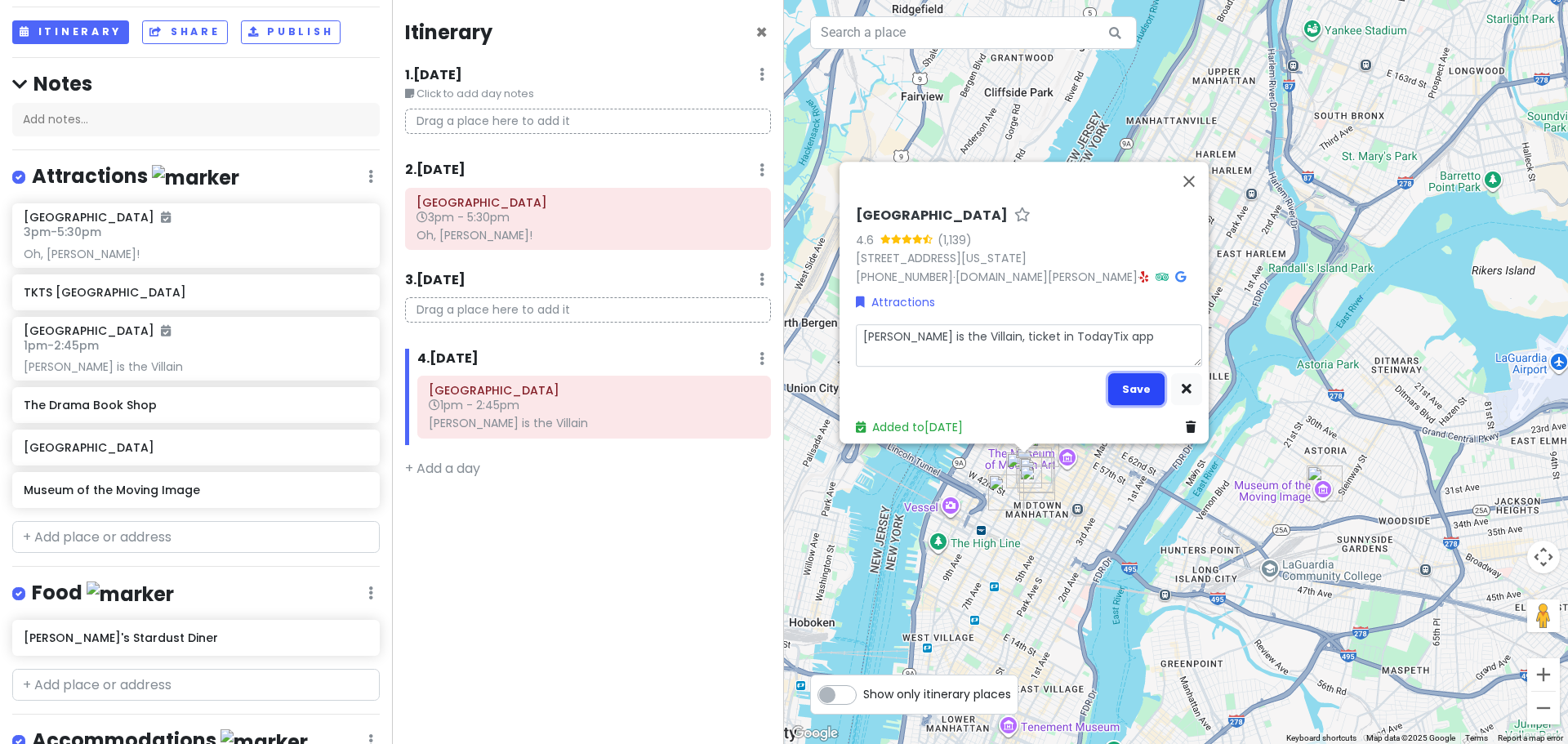
click at [1135, 382] on button "Save" at bounding box center [1136, 389] width 56 height 31
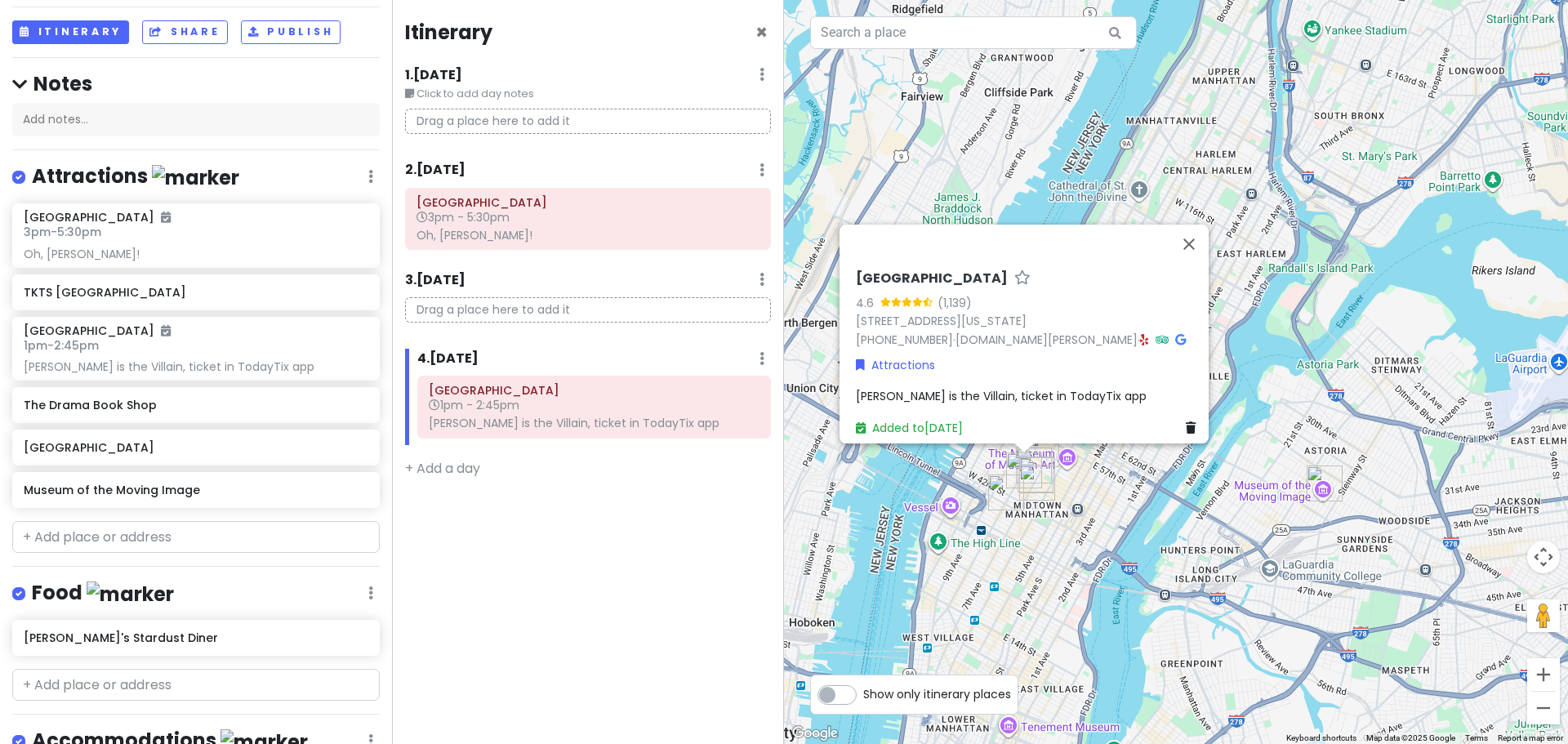
scroll to position [277, 0]
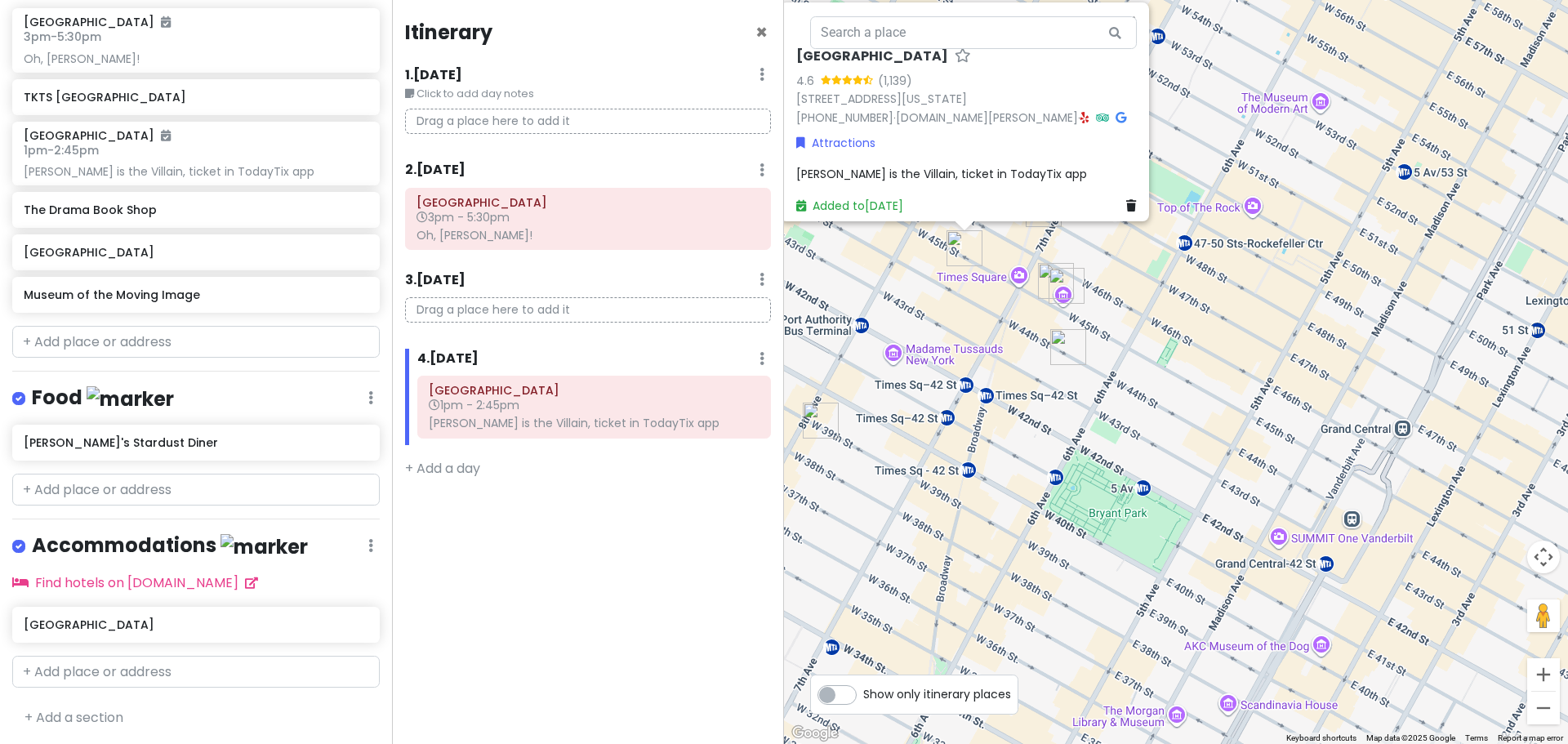
drag, startPoint x: 928, startPoint y: 219, endPoint x: 993, endPoint y: 312, distance: 113.5
click at [993, 313] on div "Booth Theatre 4.6 (1,139) [STREET_ADDRESS][US_STATE] [PHONE_NUMBER] · [DOMAIN_N…" at bounding box center [1176, 372] width 784 height 744
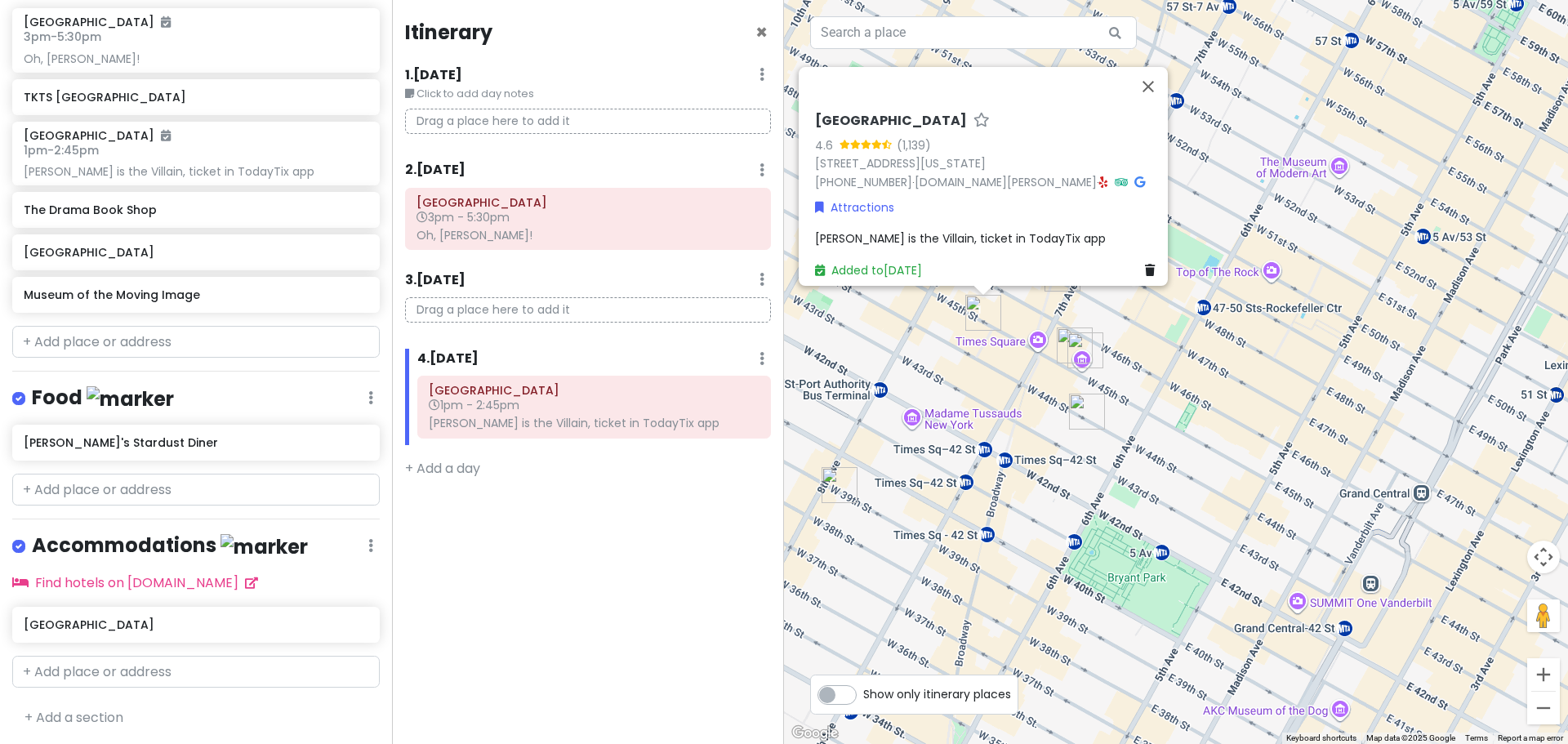
drag, startPoint x: 990, startPoint y: 300, endPoint x: 1006, endPoint y: 362, distance: 64.0
click at [1005, 362] on div "Booth Theatre 4.6 (1,139) [STREET_ADDRESS][US_STATE] [PHONE_NUMBER] · [DOMAIN_N…" at bounding box center [1176, 372] width 784 height 744
click at [1081, 352] on img "Museum of Broadway" at bounding box center [1086, 352] width 36 height 36
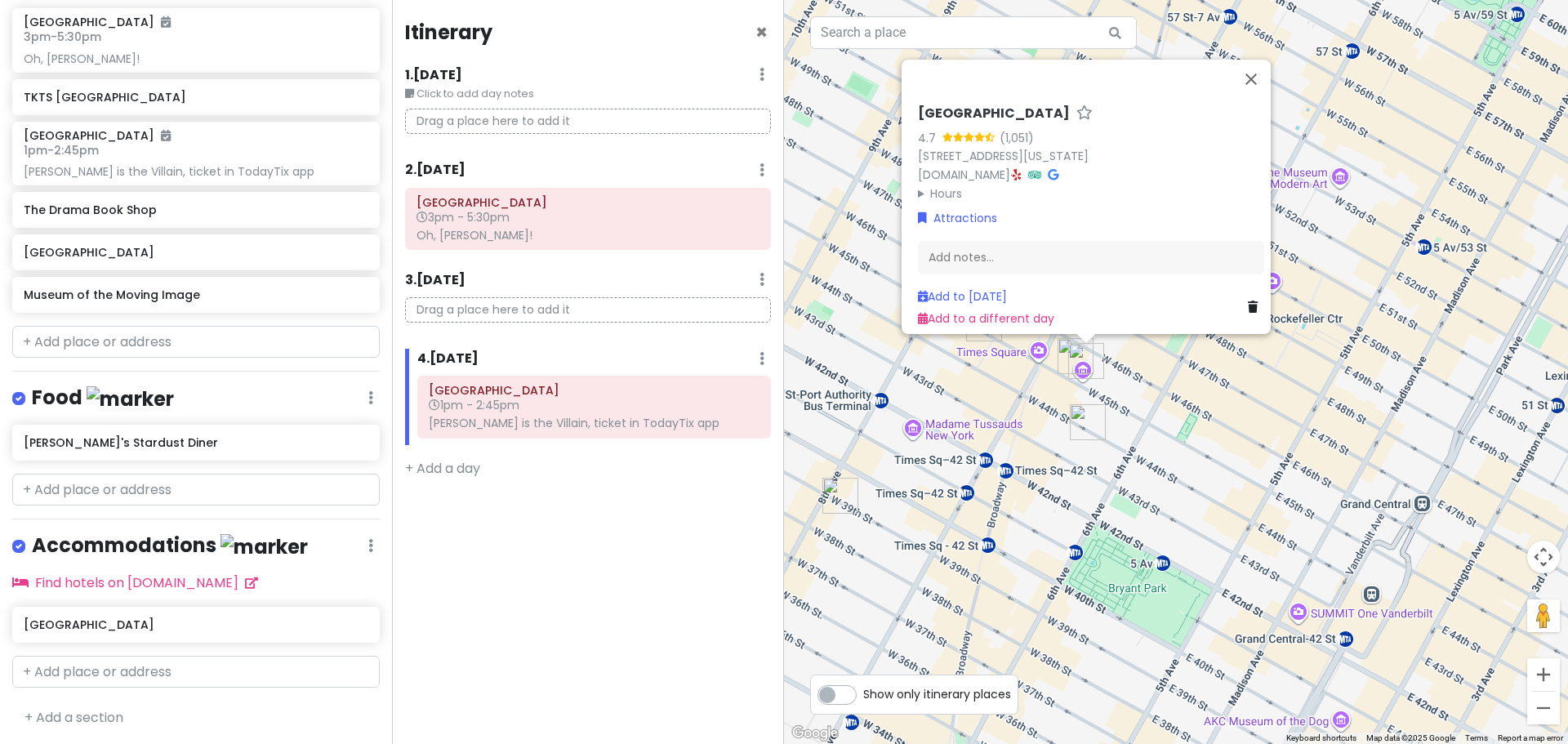
click at [1187, 422] on div "[GEOGRAPHIC_DATA] 4.7 (1,051) [STREET_ADDRESS][US_STATE] [DOMAIN_NAME] · Hours …" at bounding box center [1176, 372] width 784 height 744
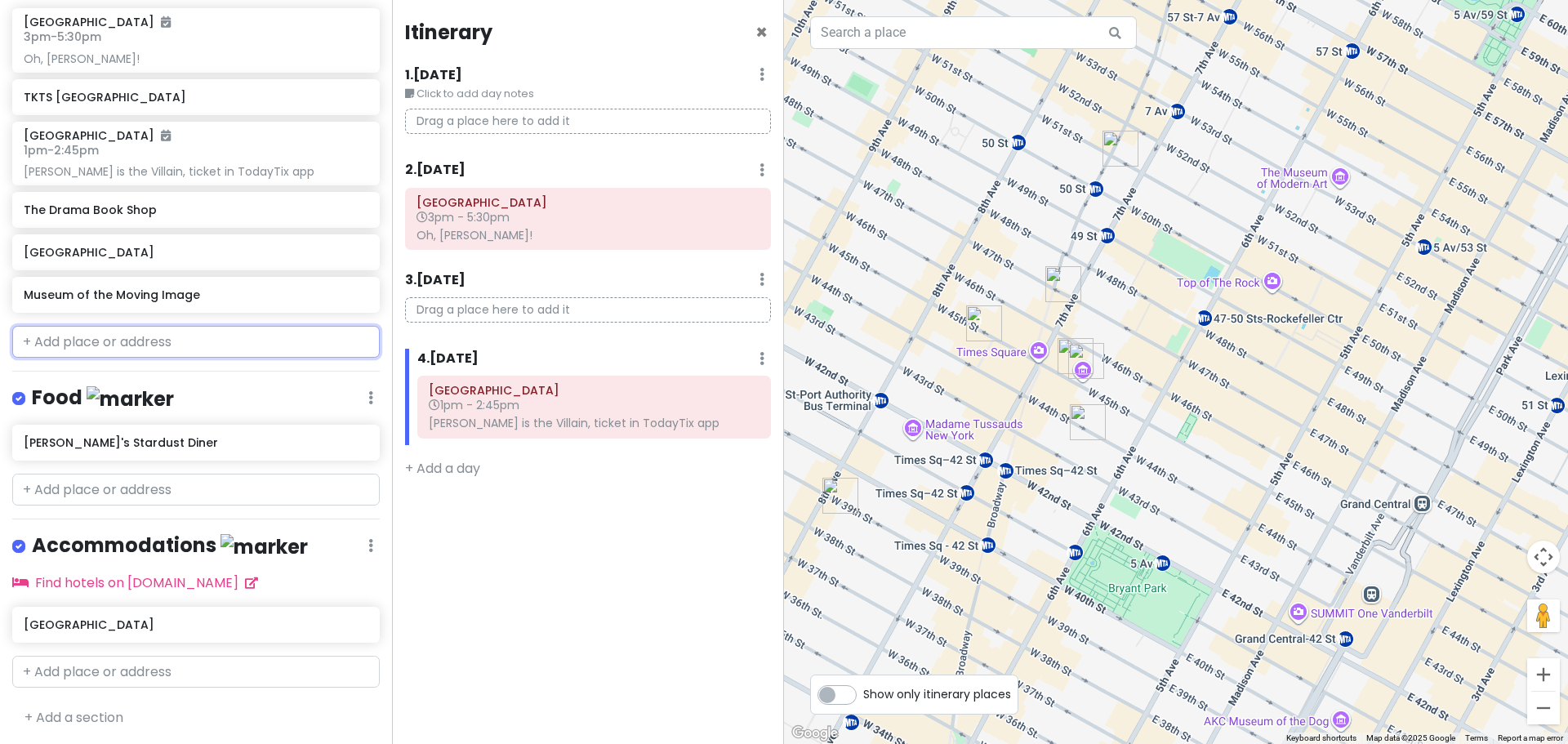
click at [129, 341] on input "text" at bounding box center [195, 342] width 367 height 32
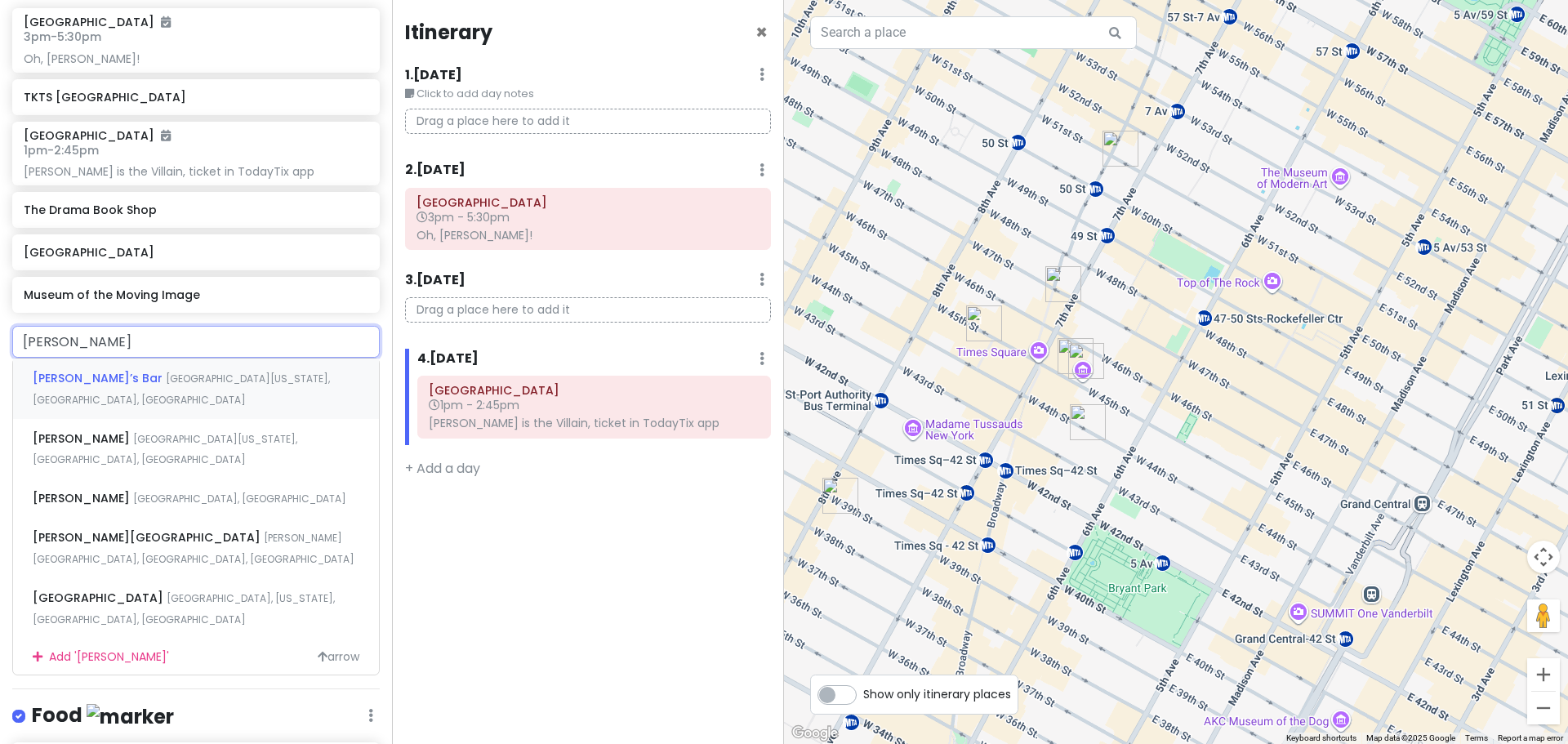
type input "[PERSON_NAME]"
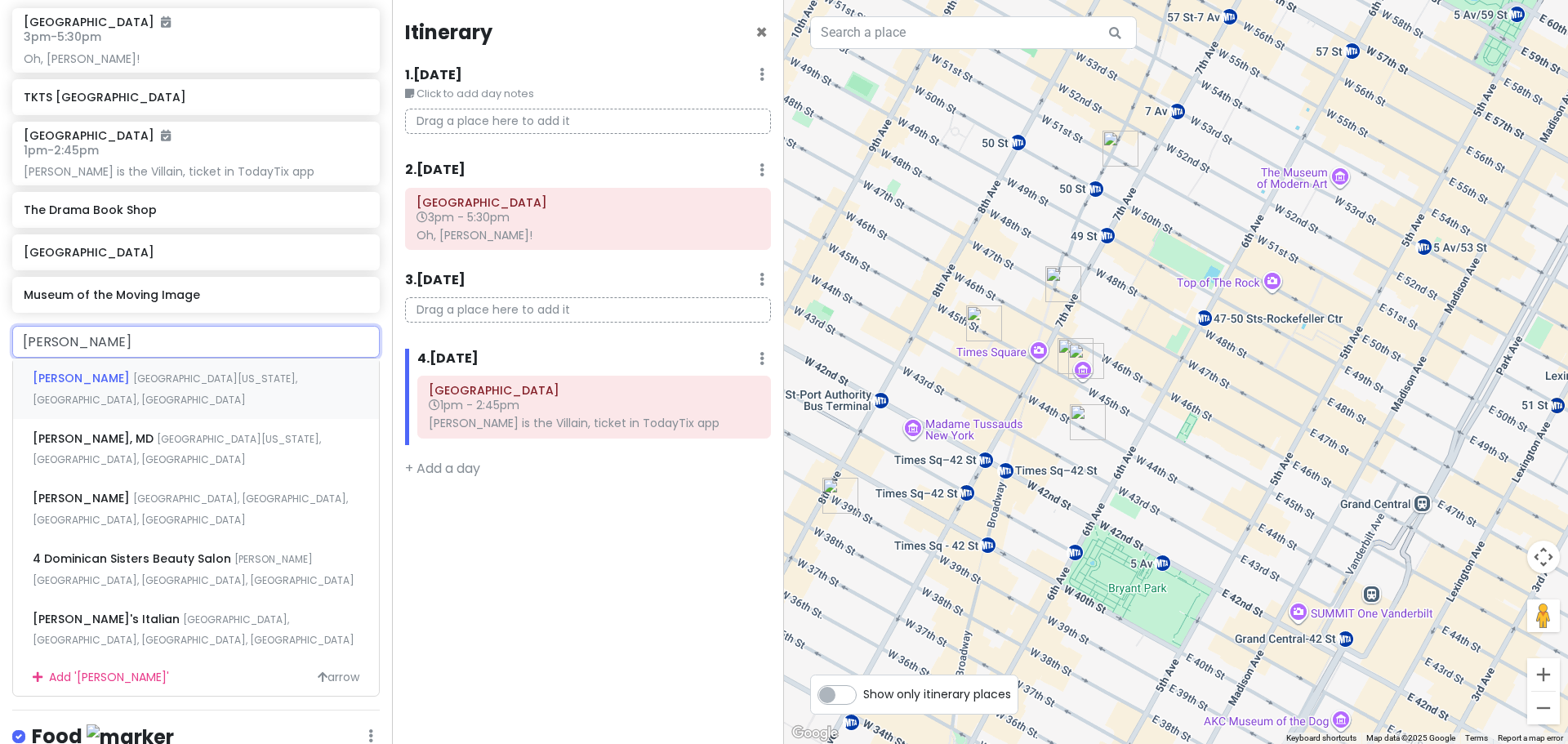
click at [122, 382] on span "[GEOGRAPHIC_DATA][US_STATE], [GEOGRAPHIC_DATA], [GEOGRAPHIC_DATA]" at bounding box center [165, 390] width 265 height 35
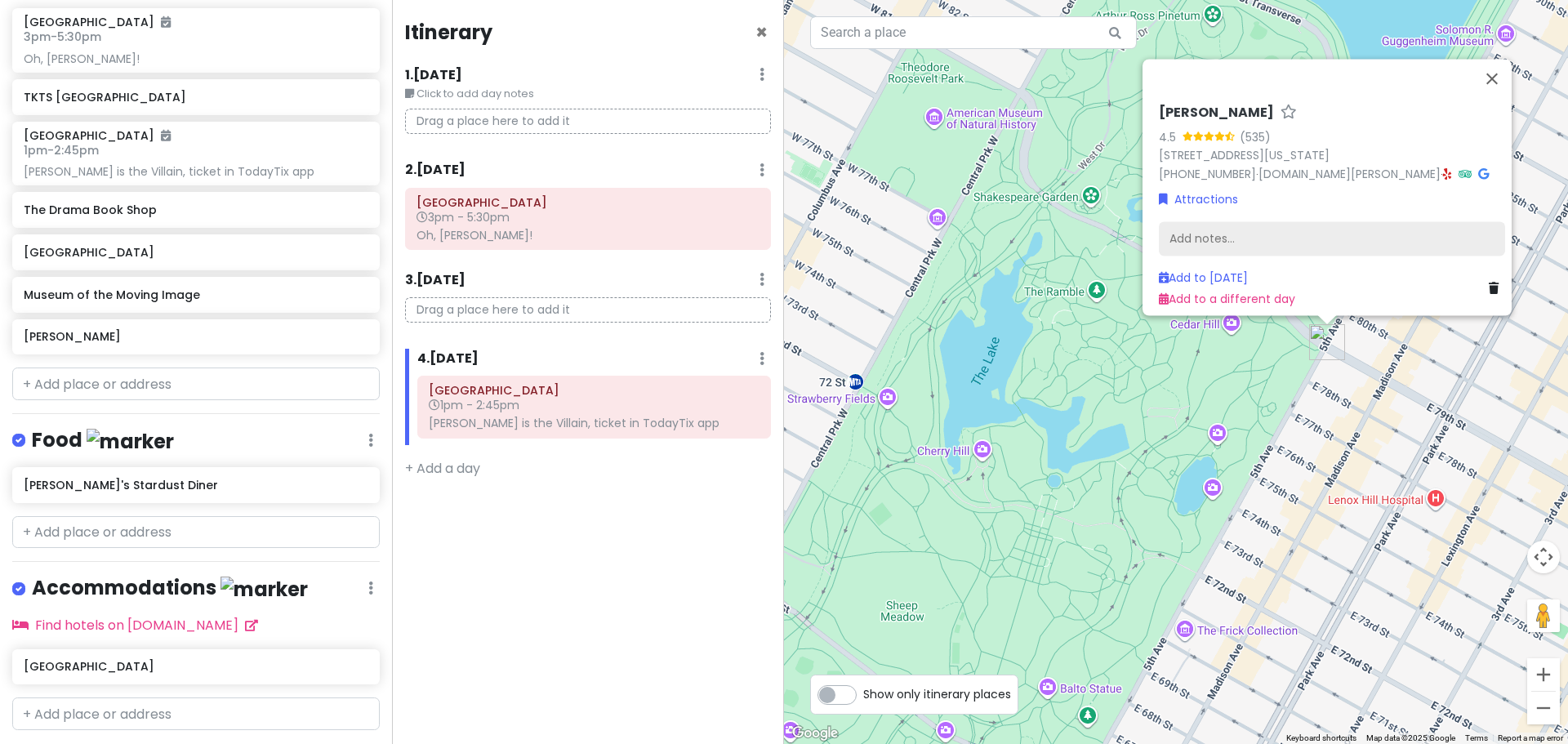
click at [1275, 228] on div "Add notes..." at bounding box center [1332, 238] width 347 height 34
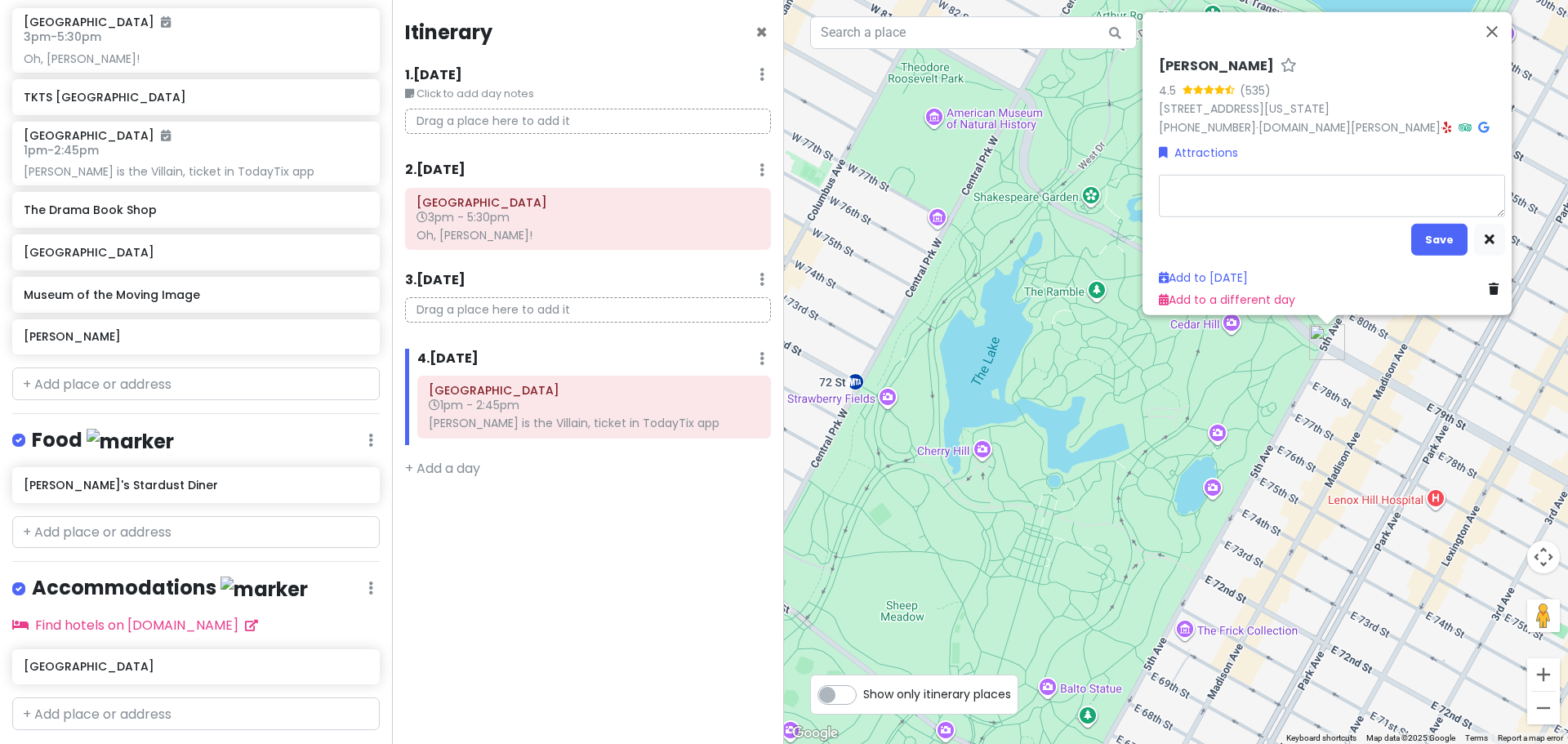
type textarea "x"
type textarea "F"
type textarea "x"
type textarea "Fr"
type textarea "x"
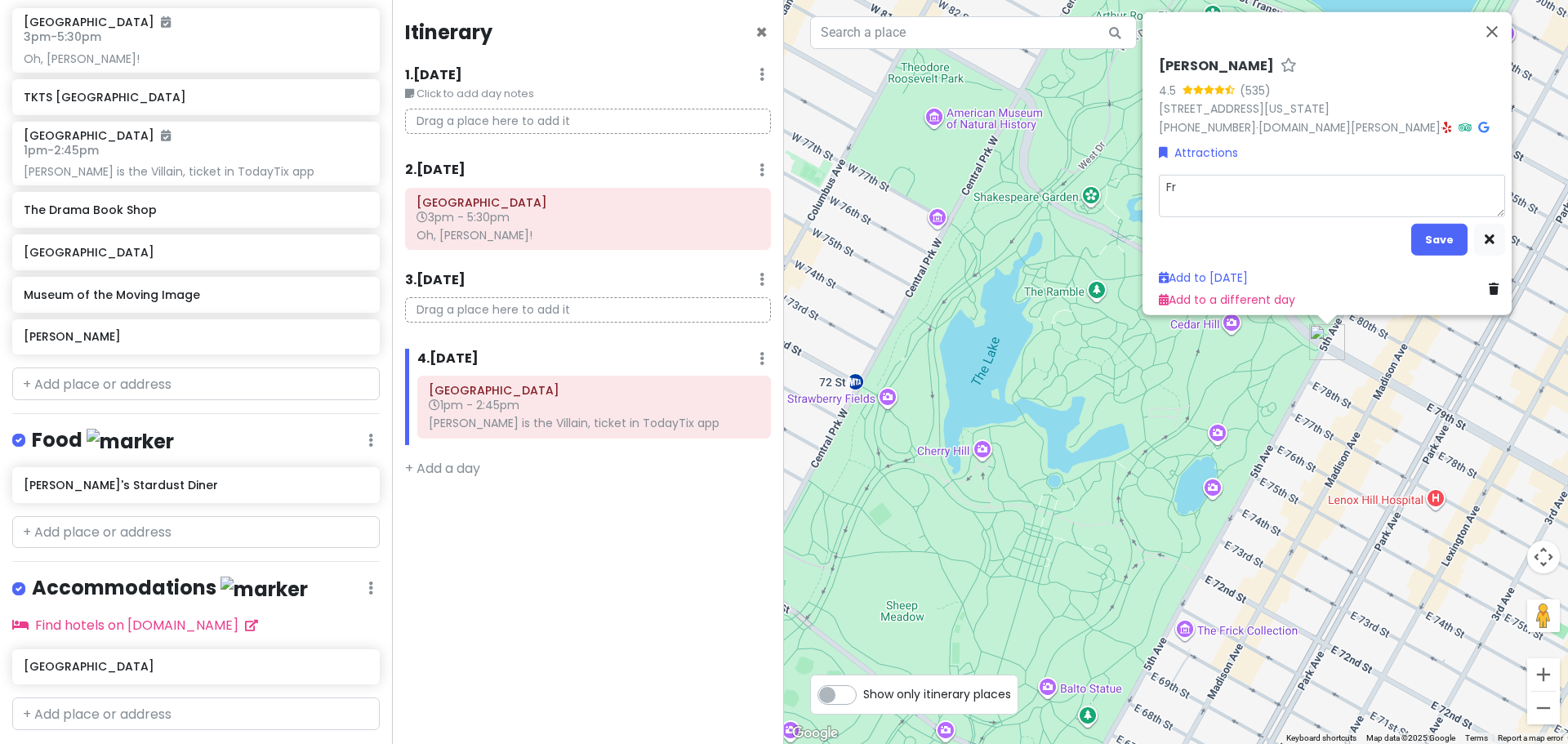
type textarea "Fre"
type textarea "x"
type textarea "Fren"
type textarea "x"
type textarea "Frenc"
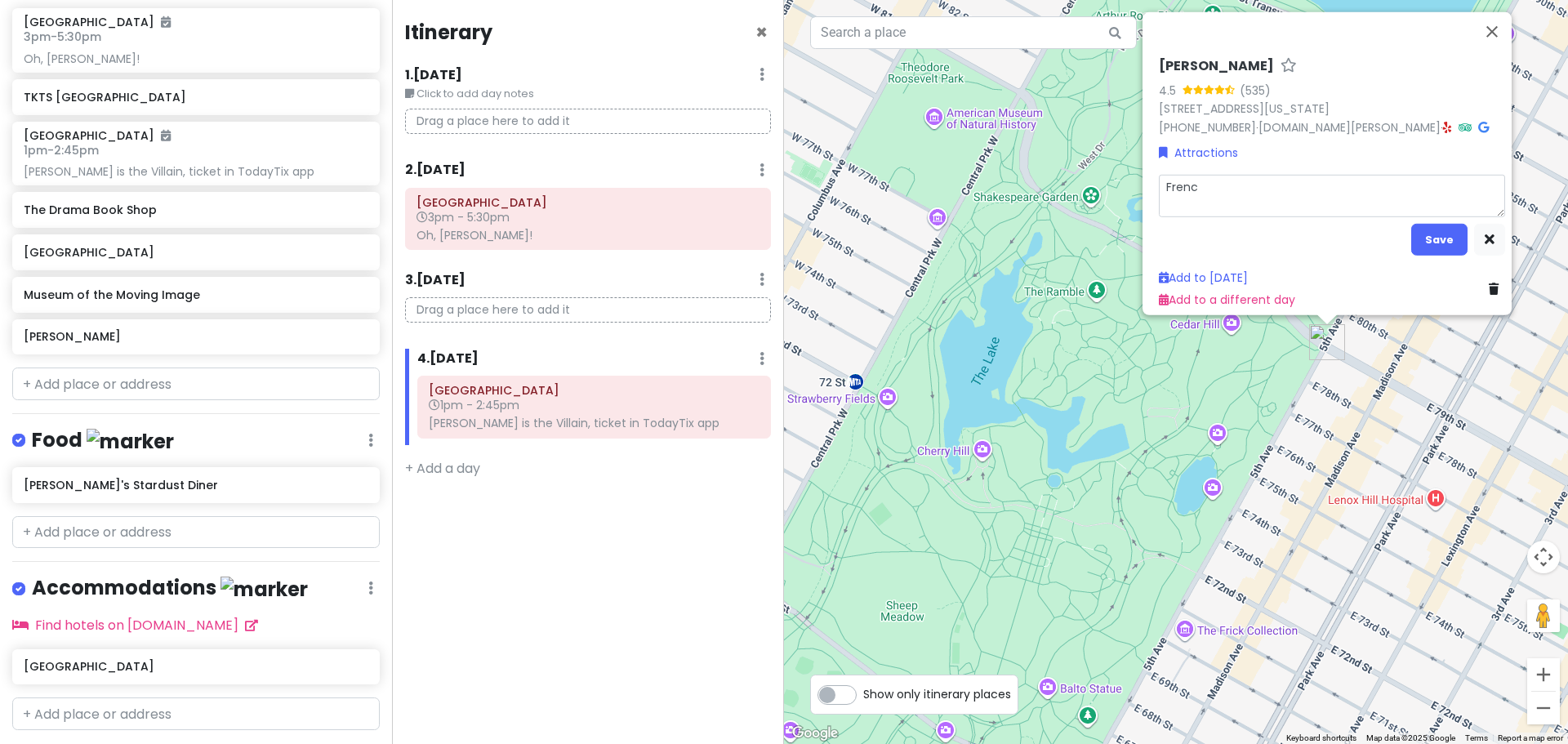
type textarea "x"
type textarea "French"
type textarea "x"
type textarea "French"
type textarea "x"
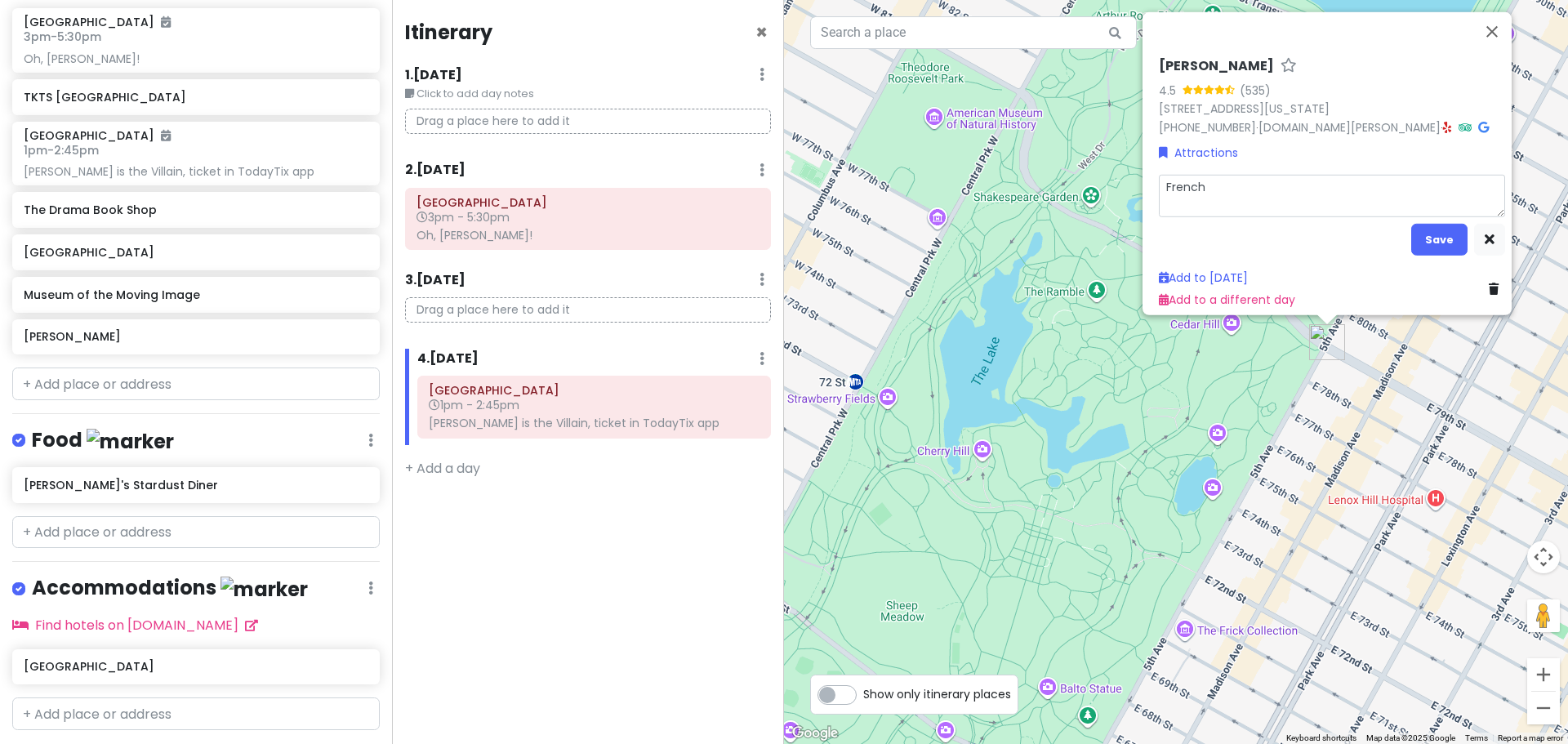
type textarea "French b"
type textarea "x"
type textarea "French bo"
type textarea "x"
type textarea "French boo"
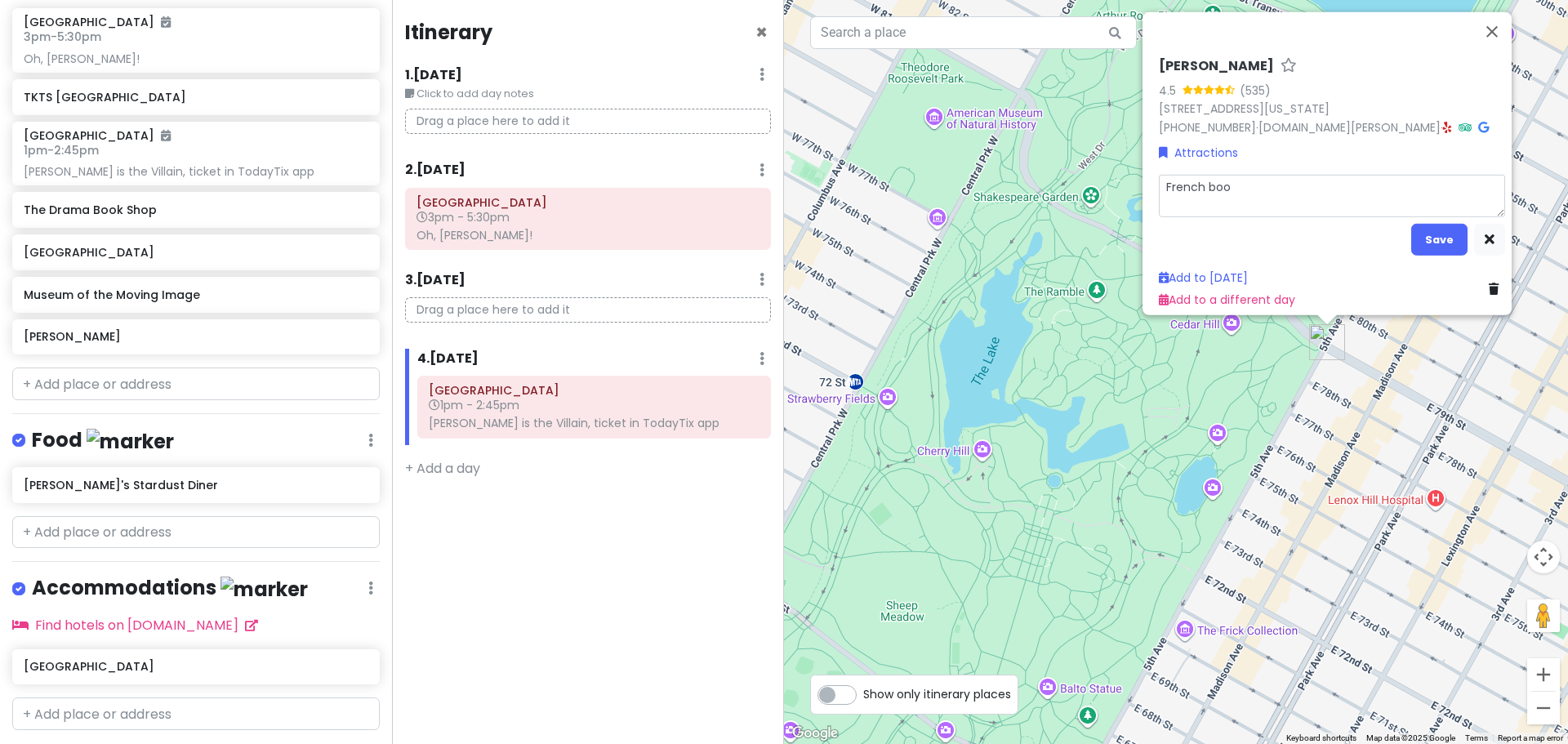
type textarea "x"
type textarea "French book"
type textarea "x"
type textarea "French books"
type textarea "x"
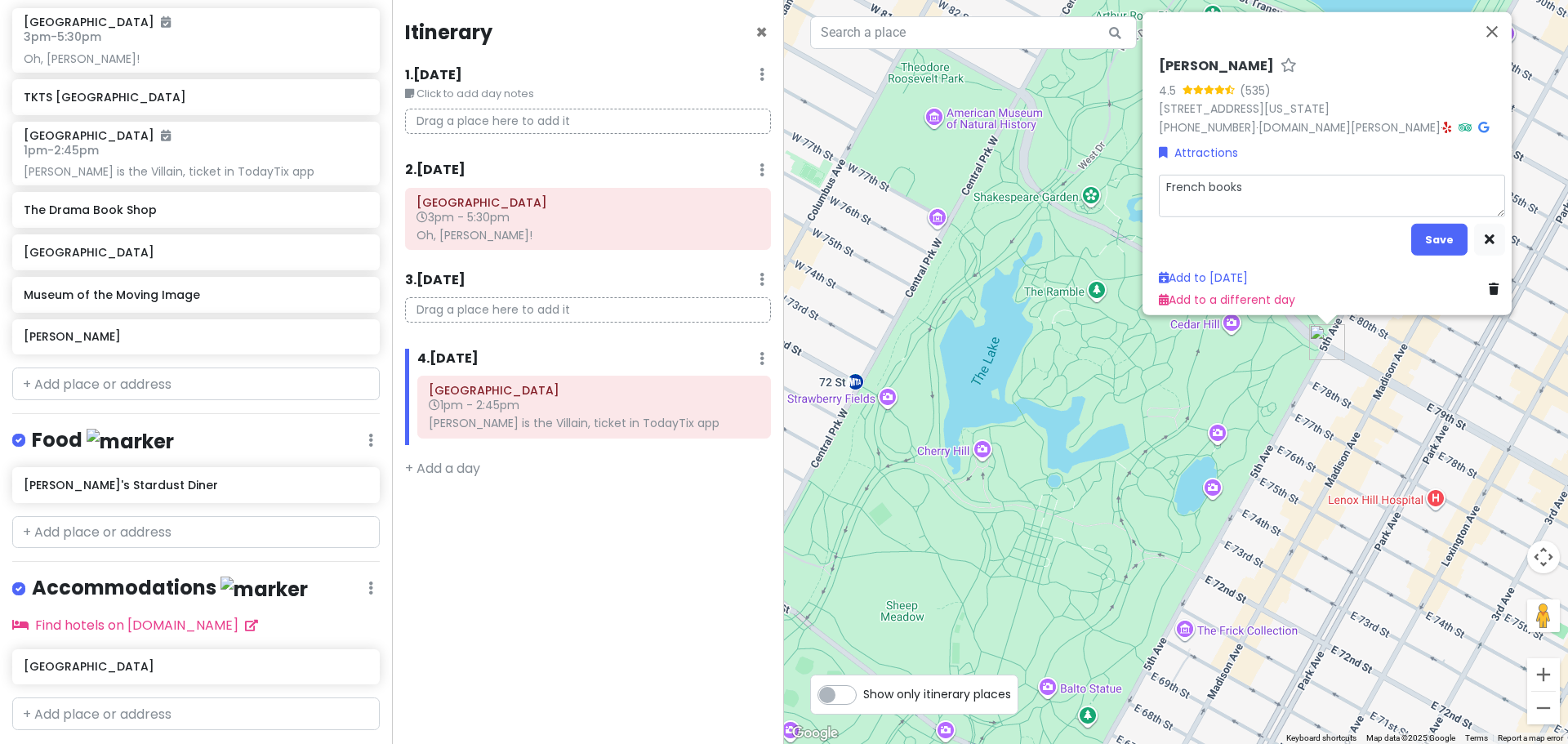
type textarea "French bookst"
type textarea "x"
type textarea "French booksto"
type textarea "x"
type textarea "French bookstor"
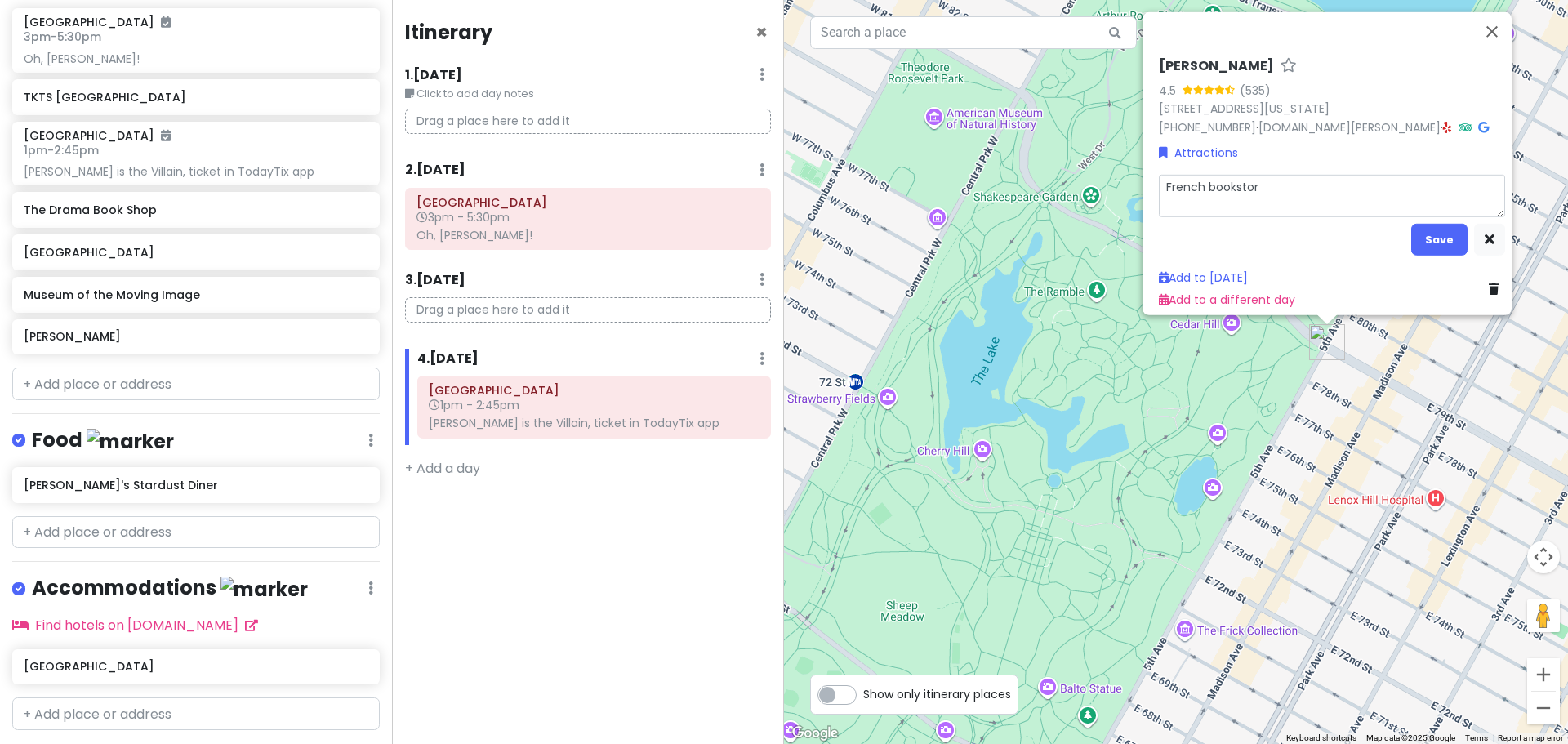
type textarea "x"
type textarea "French bookstore"
type textarea "x"
type textarea "French bookstore"
type textarea "x"
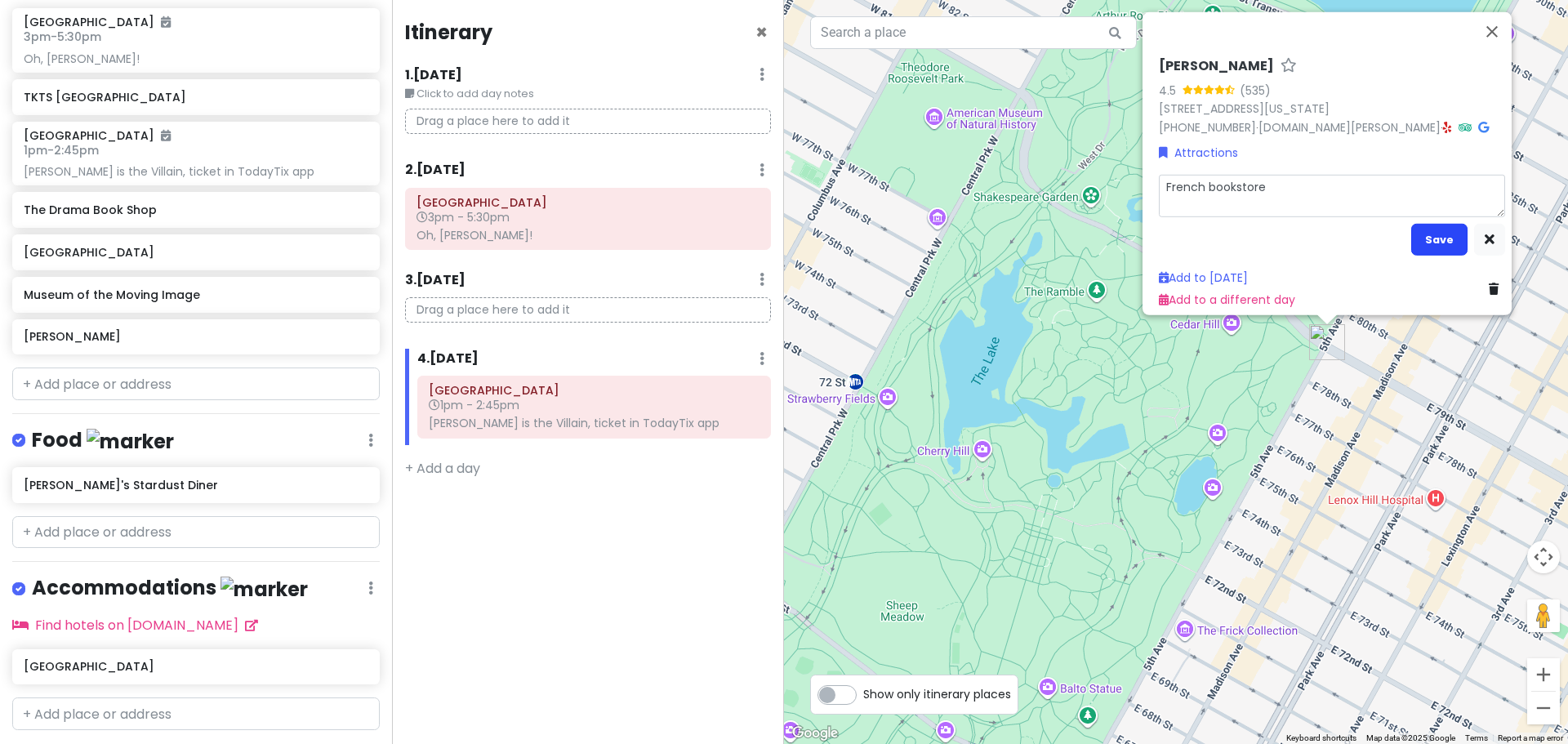
type textarea "French bookstore"
click at [1419, 231] on button "Save" at bounding box center [1439, 239] width 56 height 31
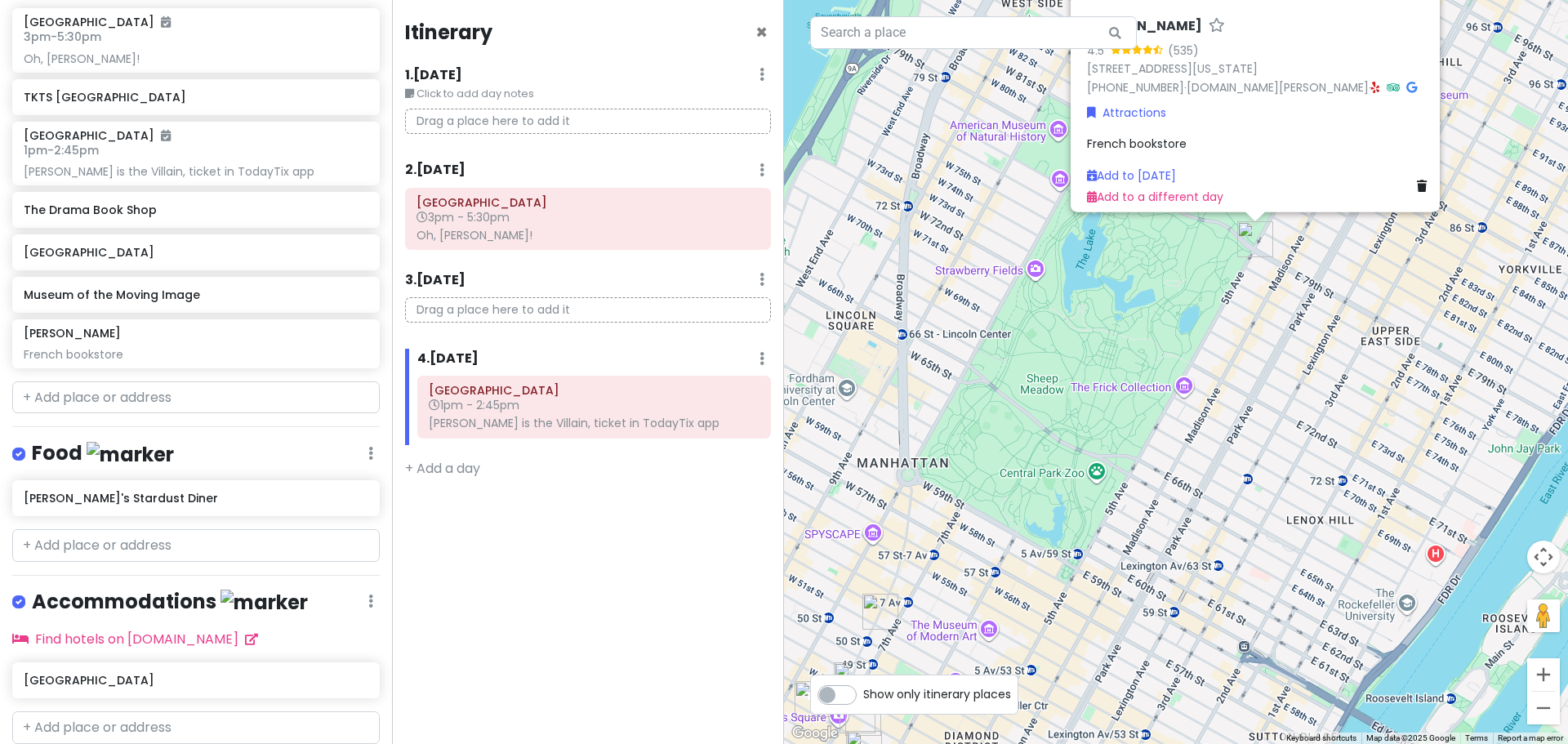
drag, startPoint x: 960, startPoint y: 489, endPoint x: 1133, endPoint y: 183, distance: 351.5
click at [1122, 188] on div "[PERSON_NAME] 4.5 (535) [STREET_ADDRESS][US_STATE] [PHONE_NUMBER] · [DOMAIN_NAM…" at bounding box center [1176, 372] width 784 height 744
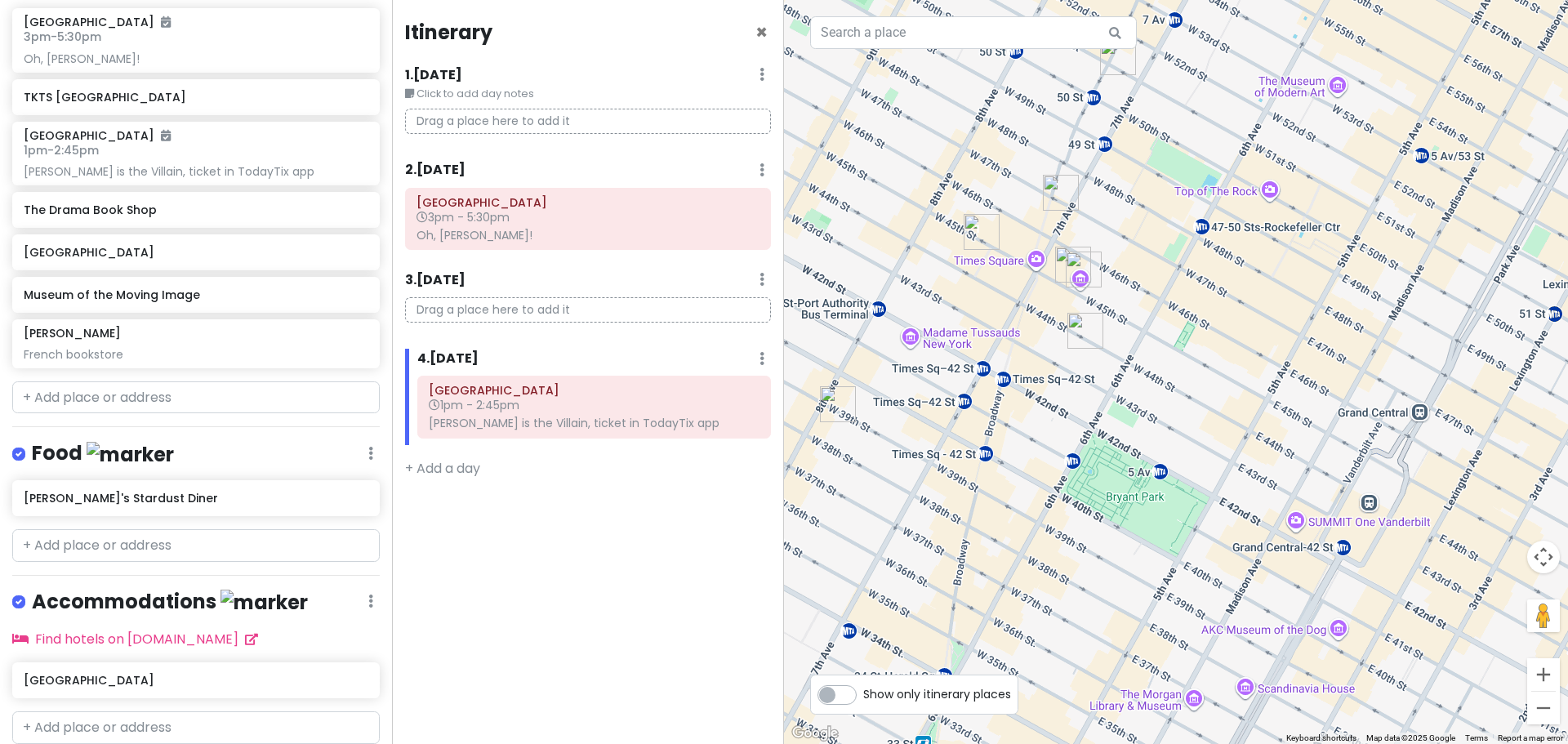
click at [981, 233] on img "Booth Theatre" at bounding box center [982, 232] width 36 height 36
